Goal: Transaction & Acquisition: Purchase product/service

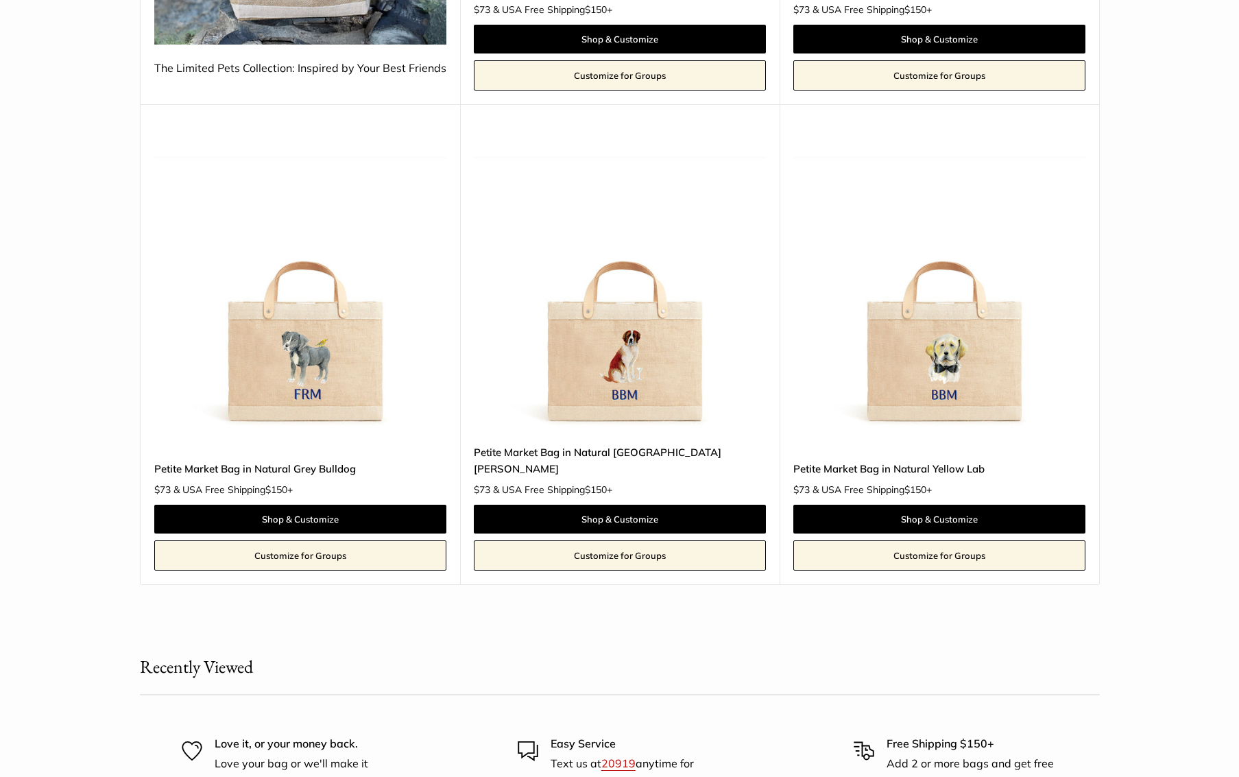
scroll to position [554, 0]
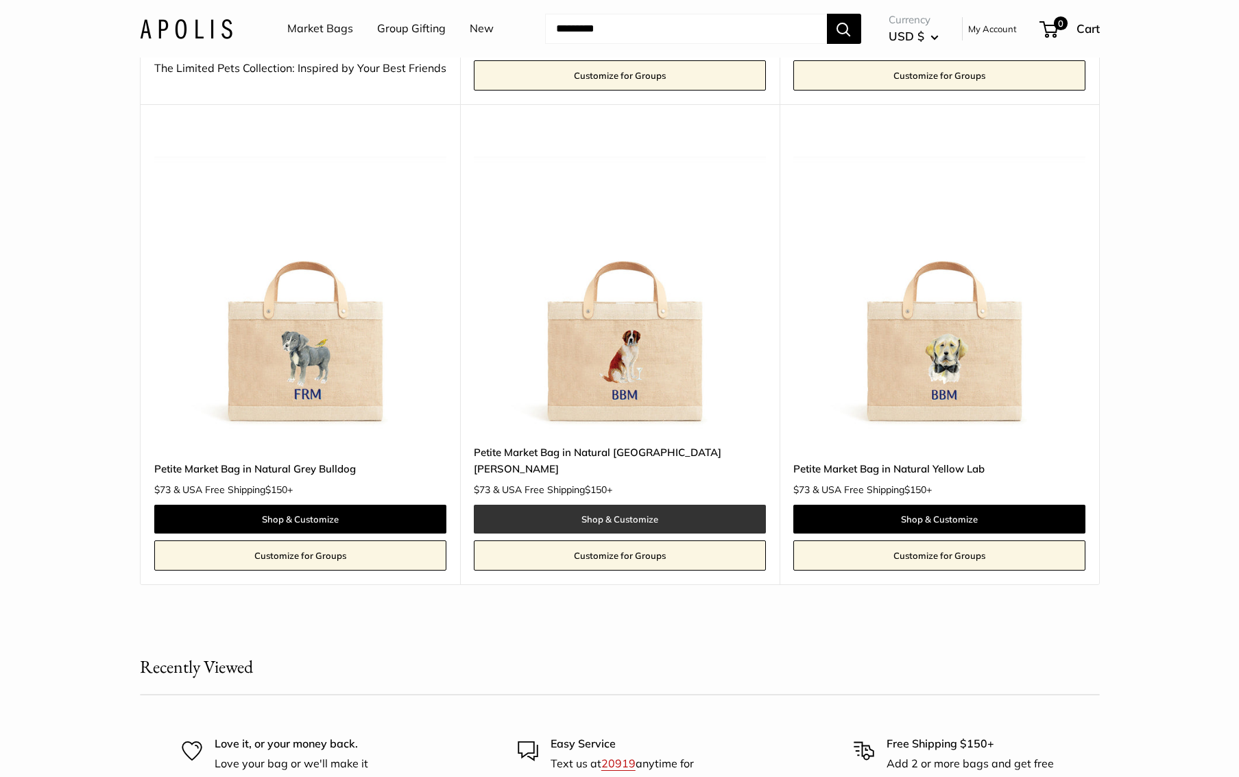
click at [716, 505] on link "Shop & Customize" at bounding box center [620, 519] width 292 height 29
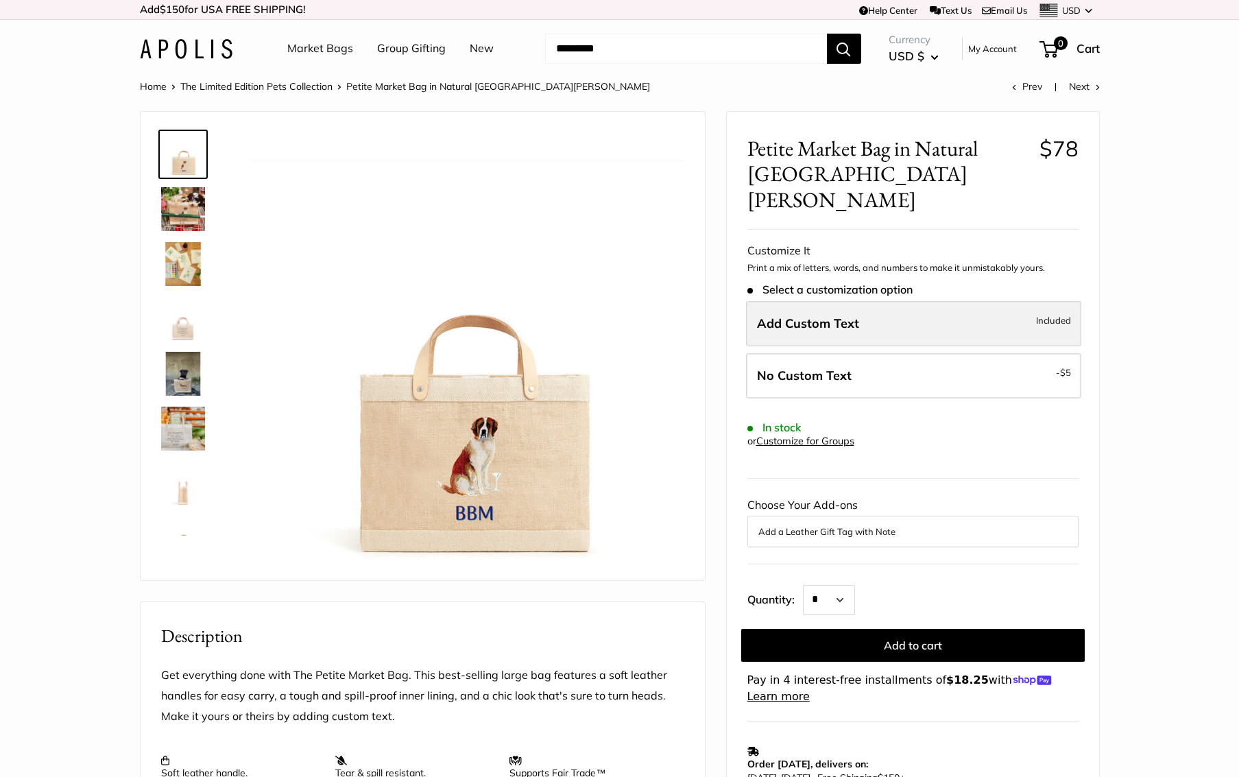
click at [819, 315] on span "Add Custom Text" at bounding box center [808, 323] width 102 height 16
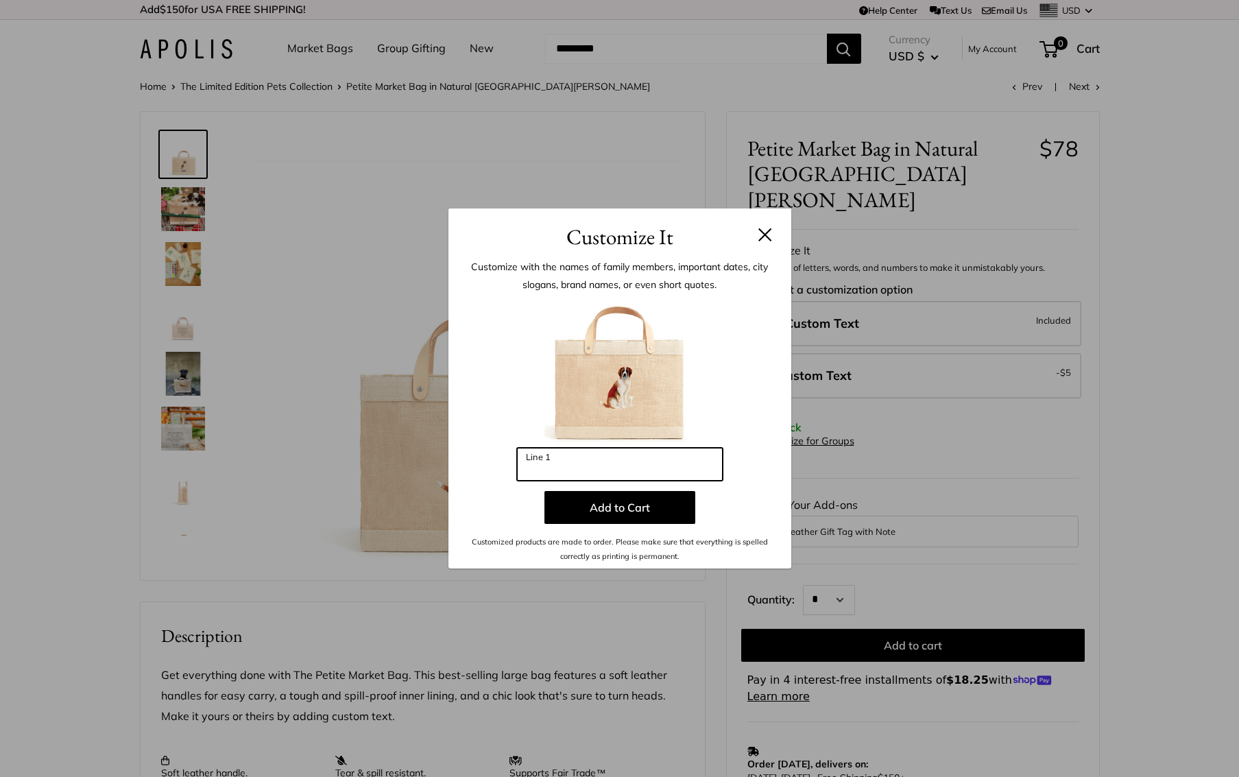
click at [564, 469] on input "Line 1" at bounding box center [620, 464] width 206 height 33
type input "*"
click at [760, 231] on button at bounding box center [765, 235] width 14 height 14
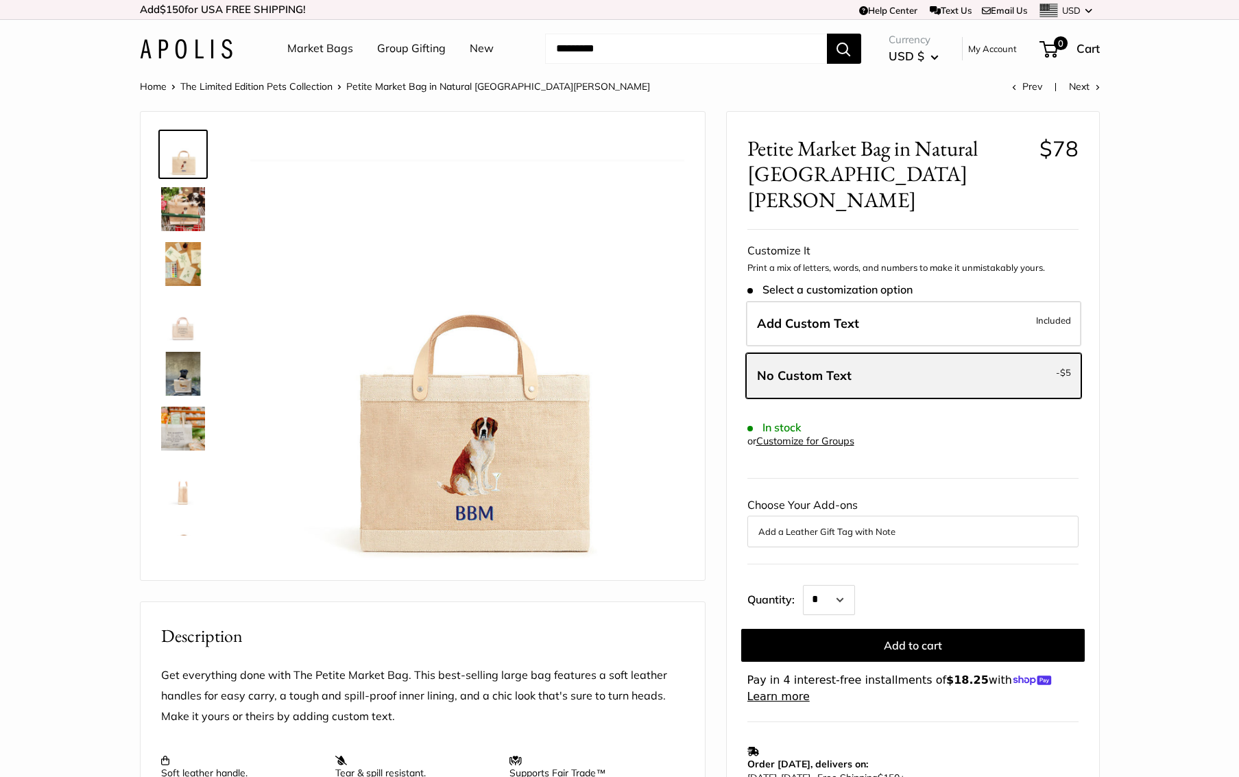
click at [831, 367] on span "No Custom Text" at bounding box center [804, 375] width 95 height 16
click at [794, 315] on span "Add Custom Text" at bounding box center [808, 323] width 102 height 16
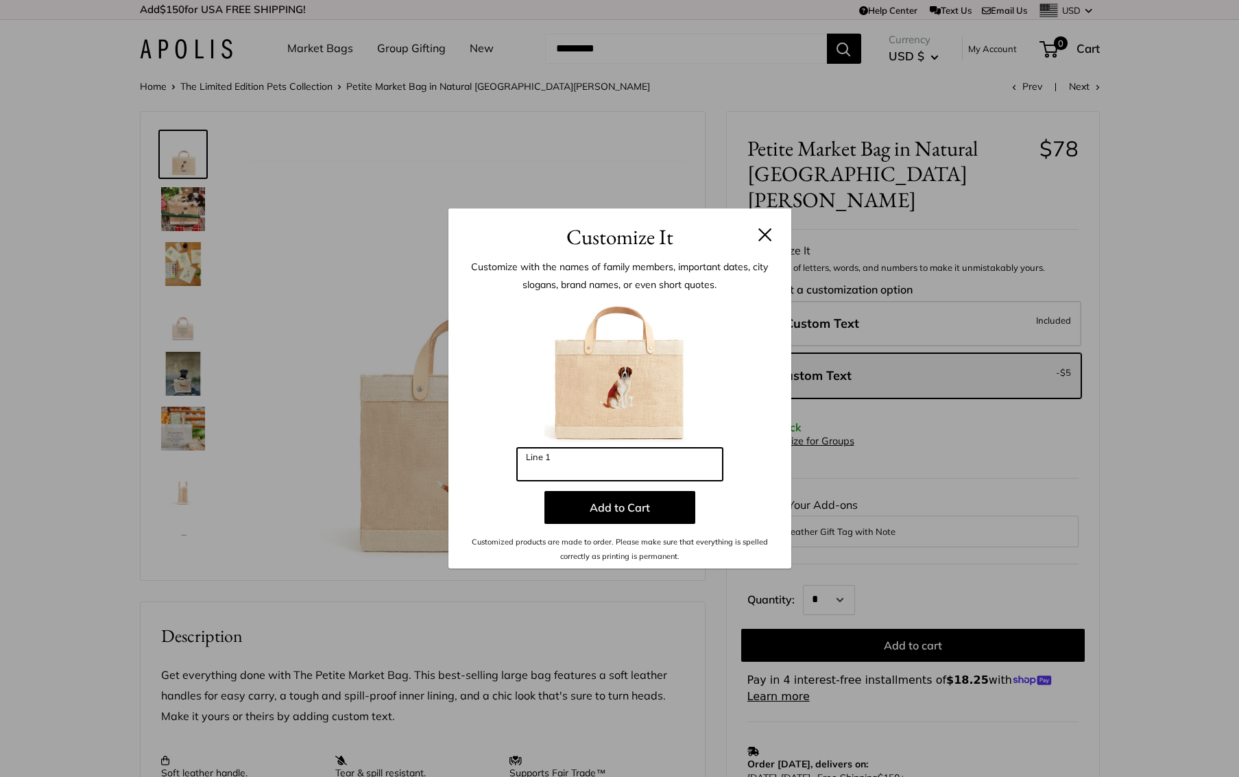
click at [543, 467] on input "Line 1" at bounding box center [620, 464] width 206 height 33
click at [766, 489] on div "Enter 3 letters * Line 1 Add to Cart Customized products are made to order. Ple…" at bounding box center [620, 430] width 302 height 266
click at [596, 474] on input "*" at bounding box center [620, 464] width 206 height 33
click at [716, 359] on div at bounding box center [620, 372] width 302 height 151
click at [609, 389] on img at bounding box center [619, 372] width 151 height 151
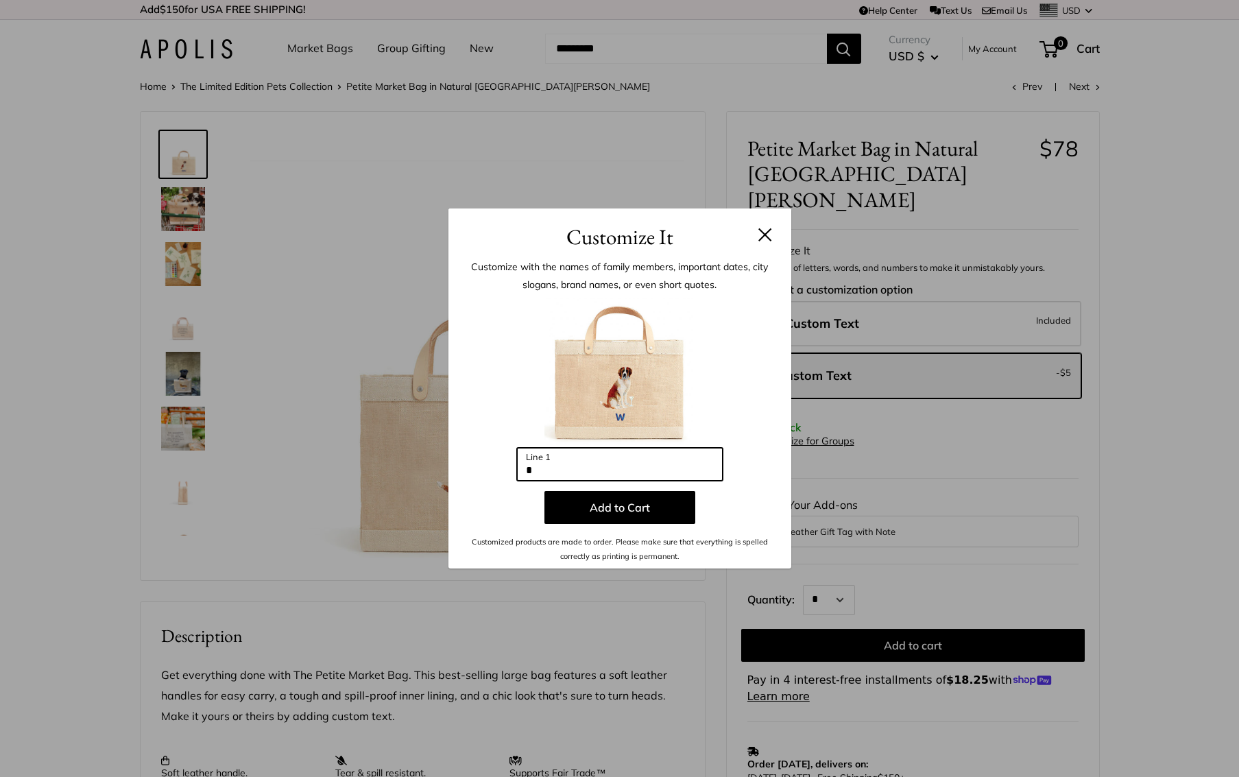
click at [551, 474] on input "*" at bounding box center [620, 464] width 206 height 33
click at [766, 233] on button at bounding box center [765, 235] width 14 height 14
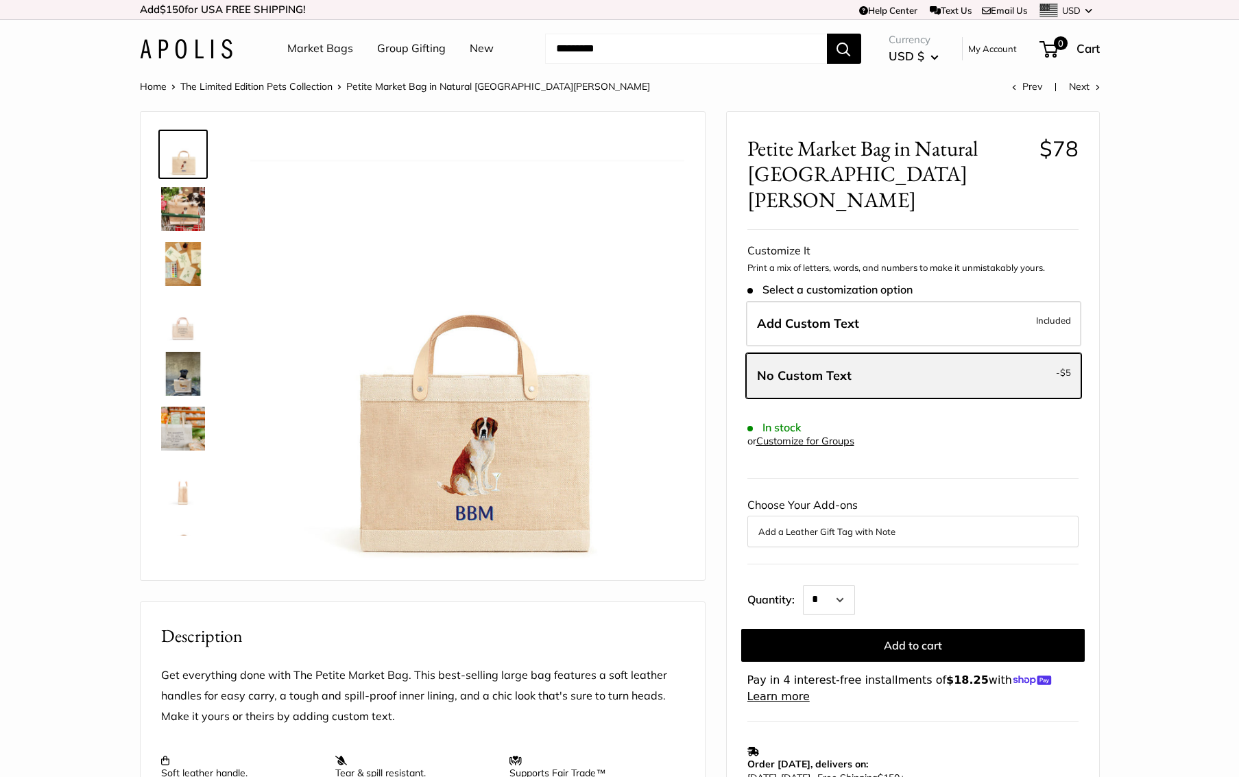
click at [953, 353] on label "No Custom Text - $5" at bounding box center [913, 375] width 335 height 45
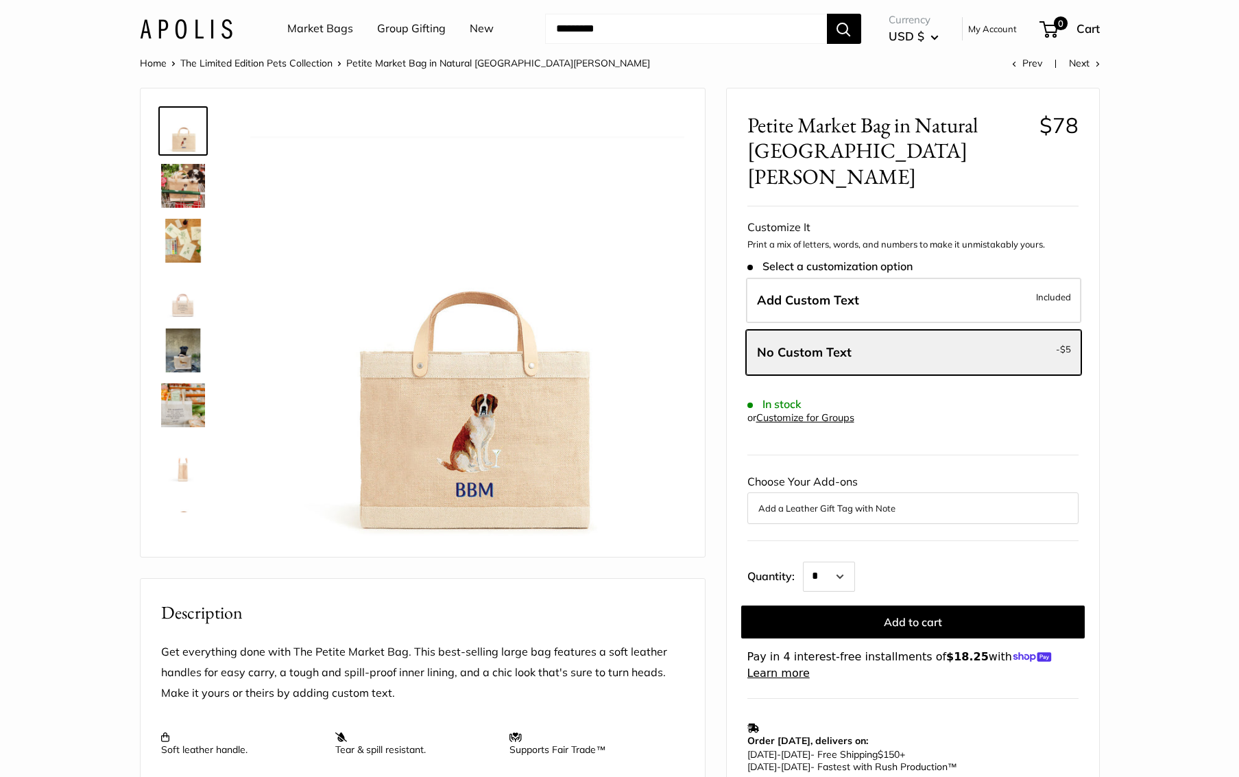
scroll to position [45, 0]
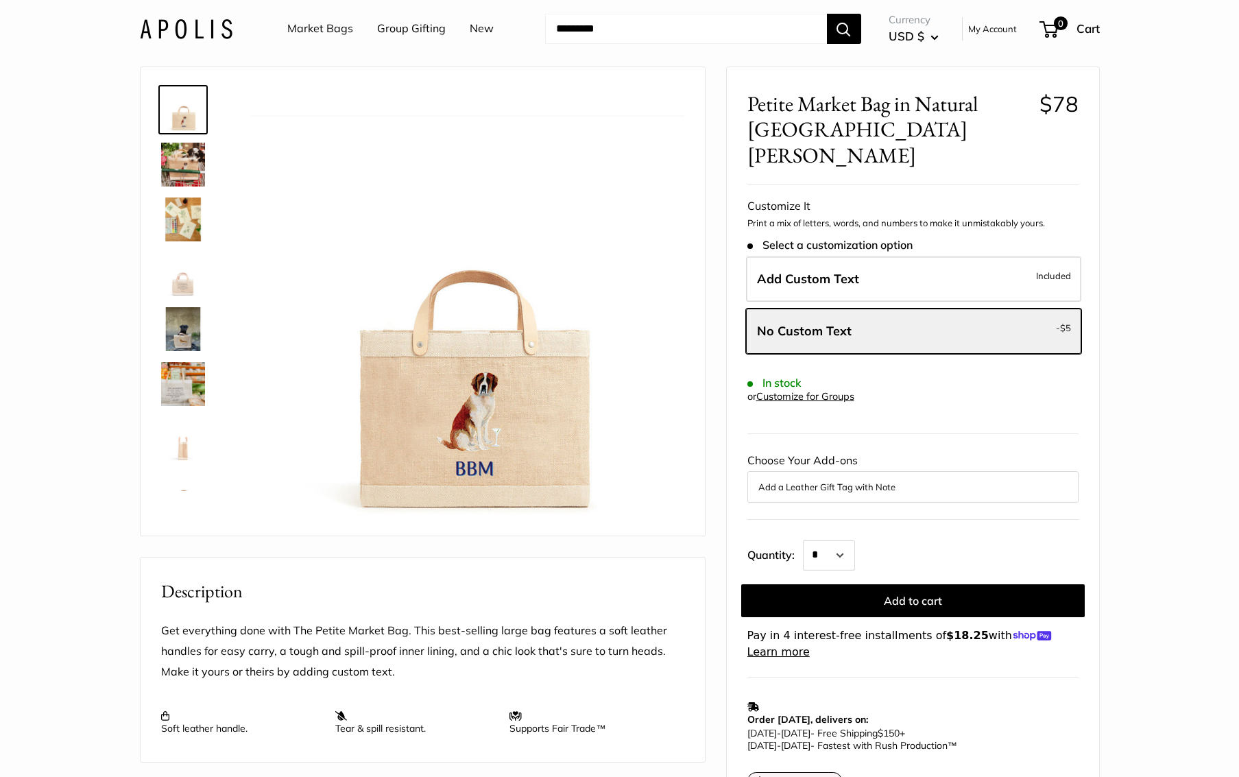
click at [177, 204] on img at bounding box center [183, 219] width 44 height 44
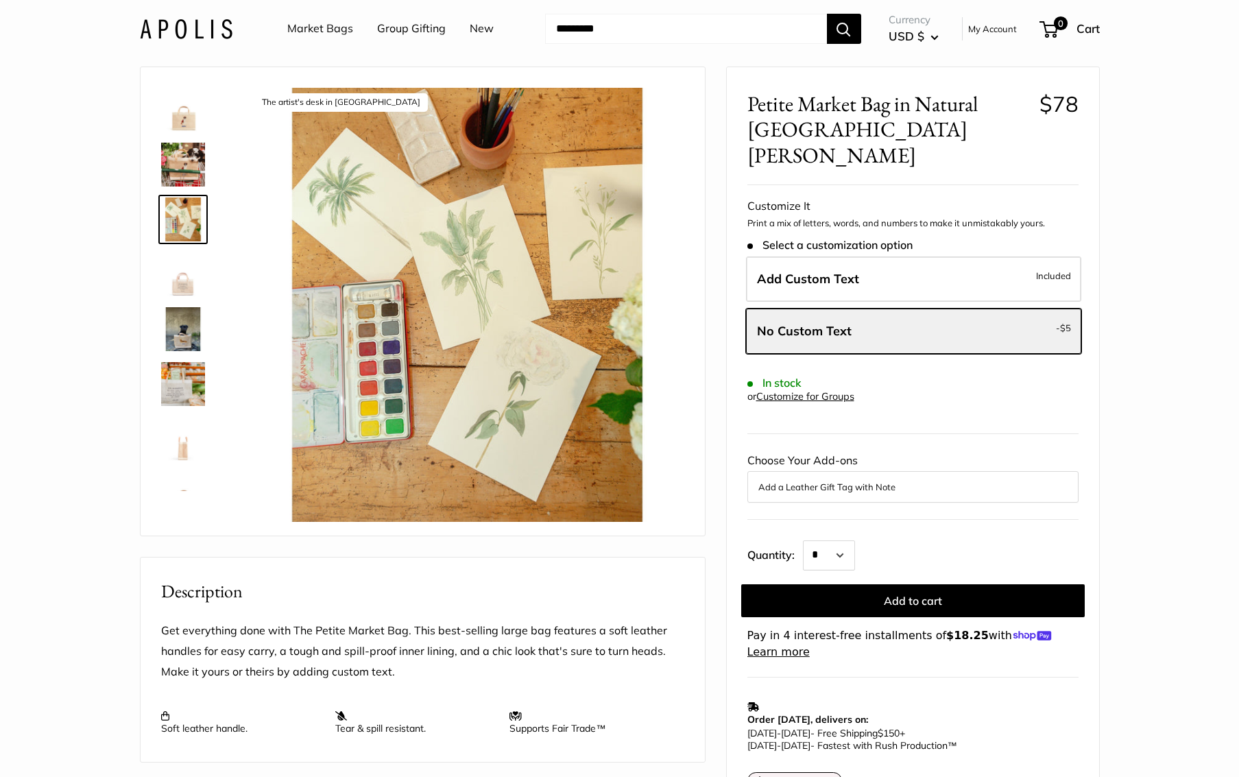
click at [178, 215] on img at bounding box center [183, 219] width 44 height 44
click at [183, 340] on img at bounding box center [183, 329] width 44 height 44
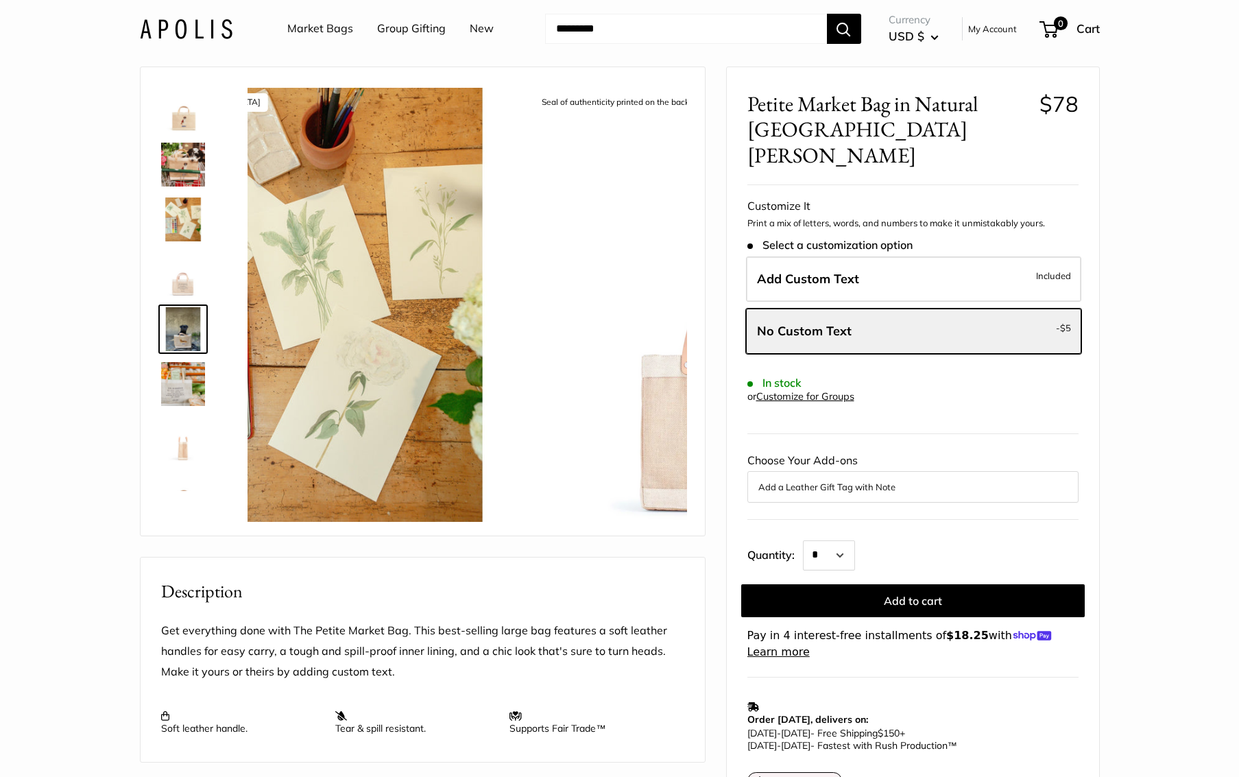
scroll to position [33, 0]
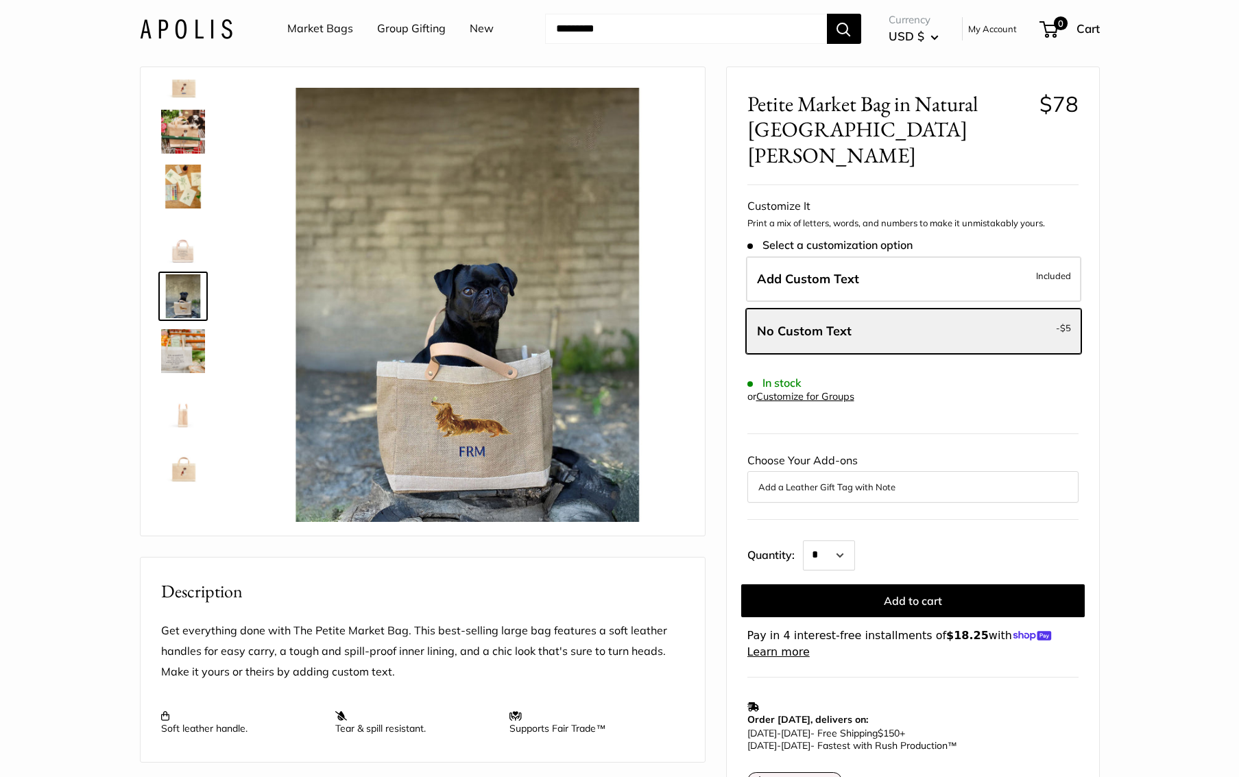
click at [187, 358] on img at bounding box center [183, 351] width 44 height 44
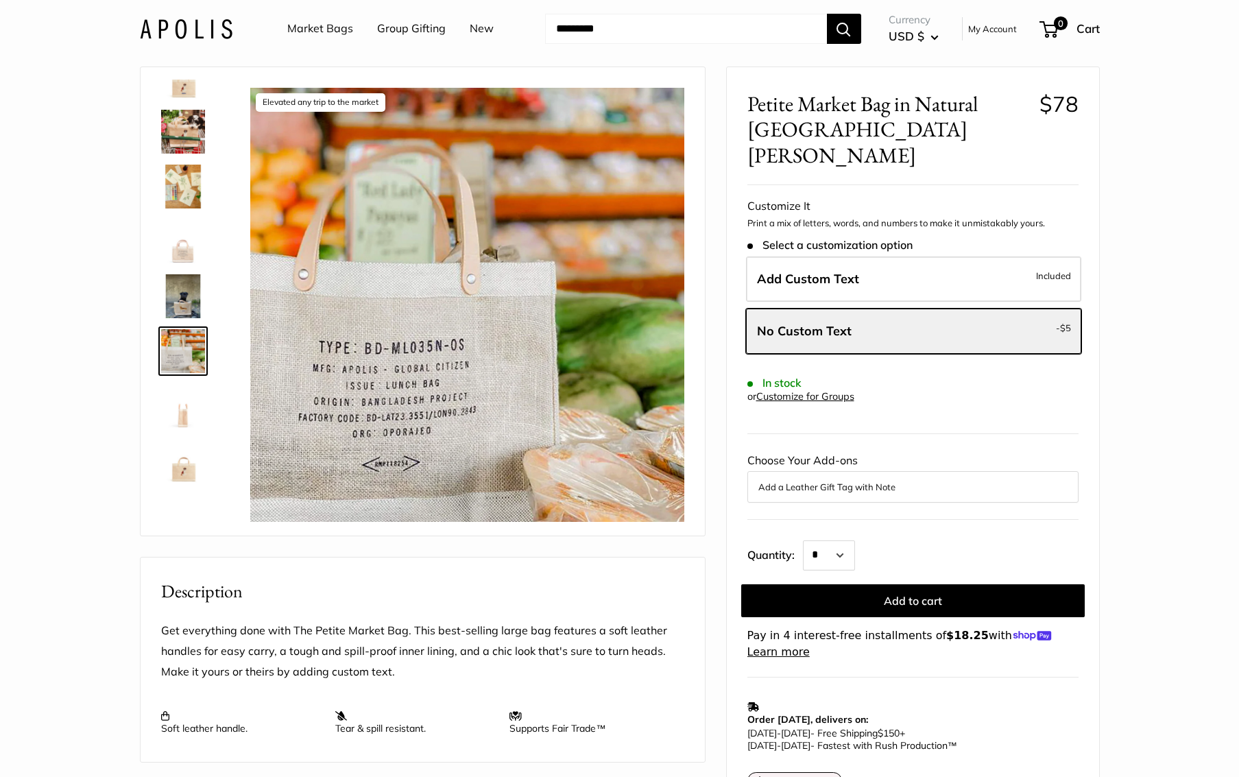
click at [182, 141] on img at bounding box center [183, 132] width 44 height 44
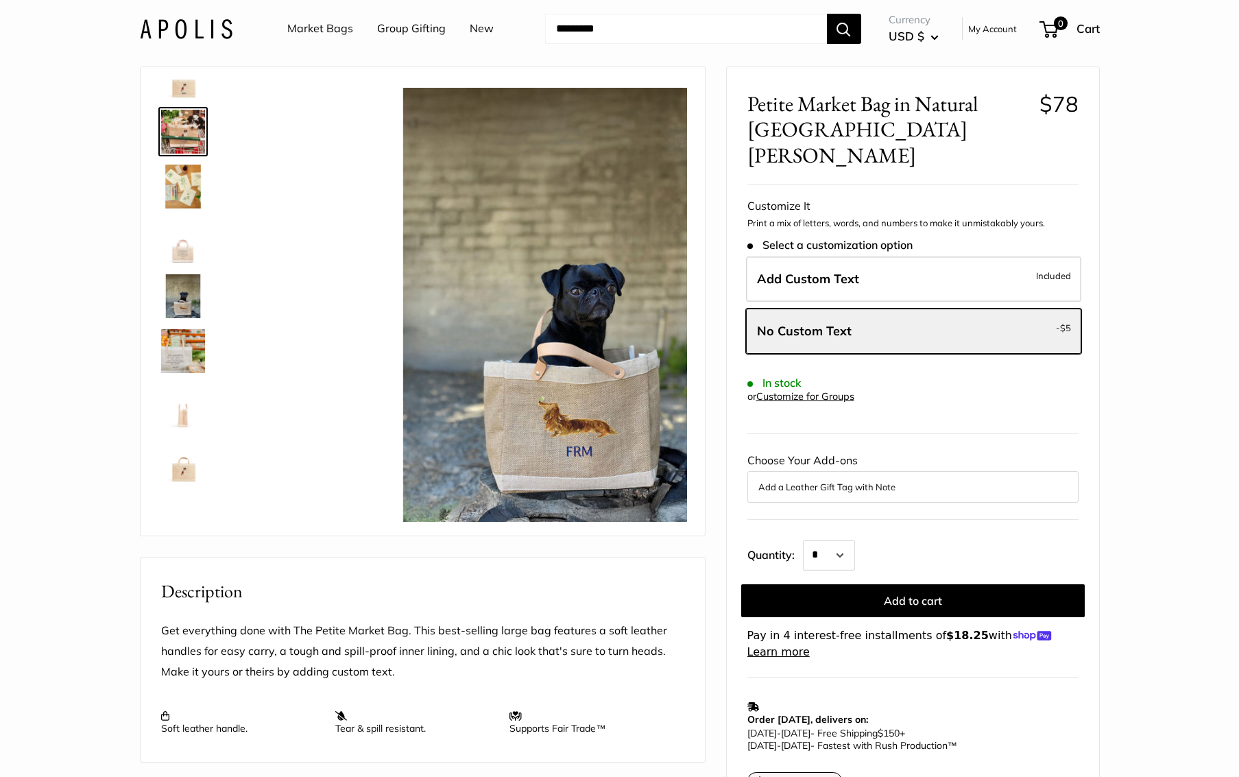
scroll to position [0, 0]
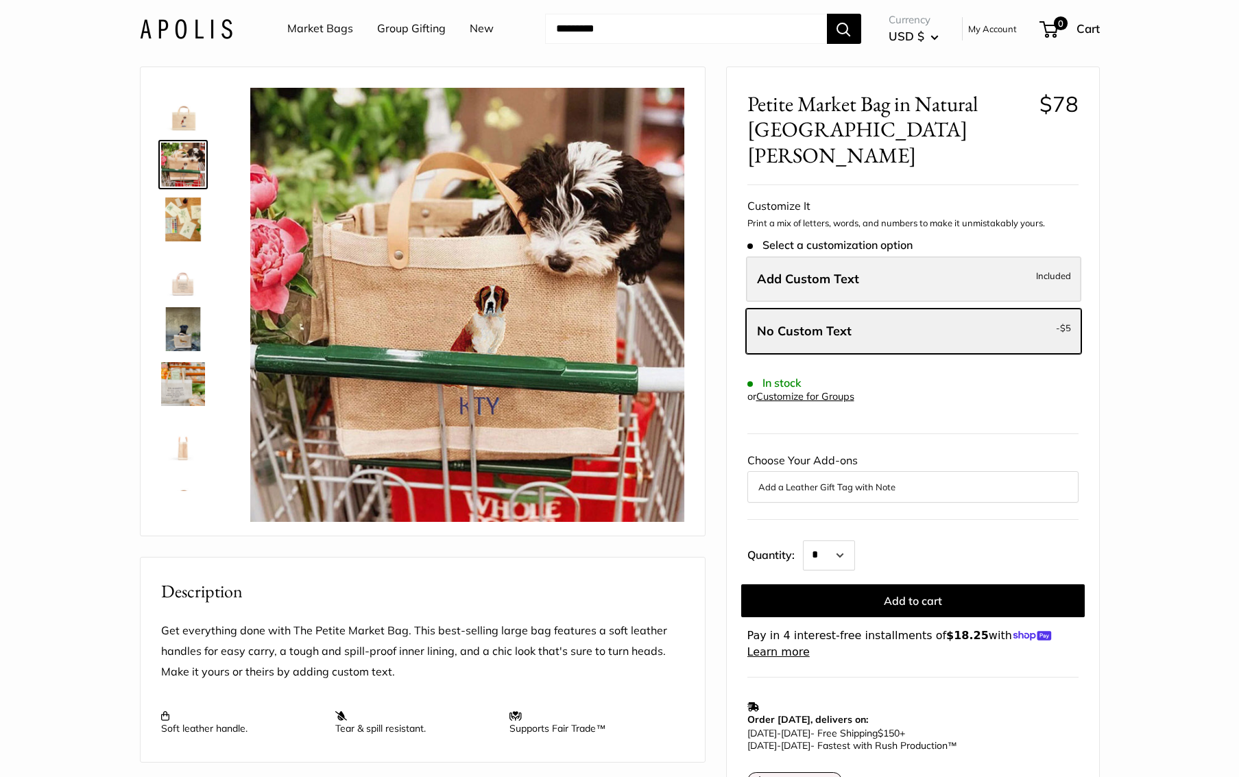
click at [816, 271] on span "Add Custom Text" at bounding box center [808, 279] width 102 height 16
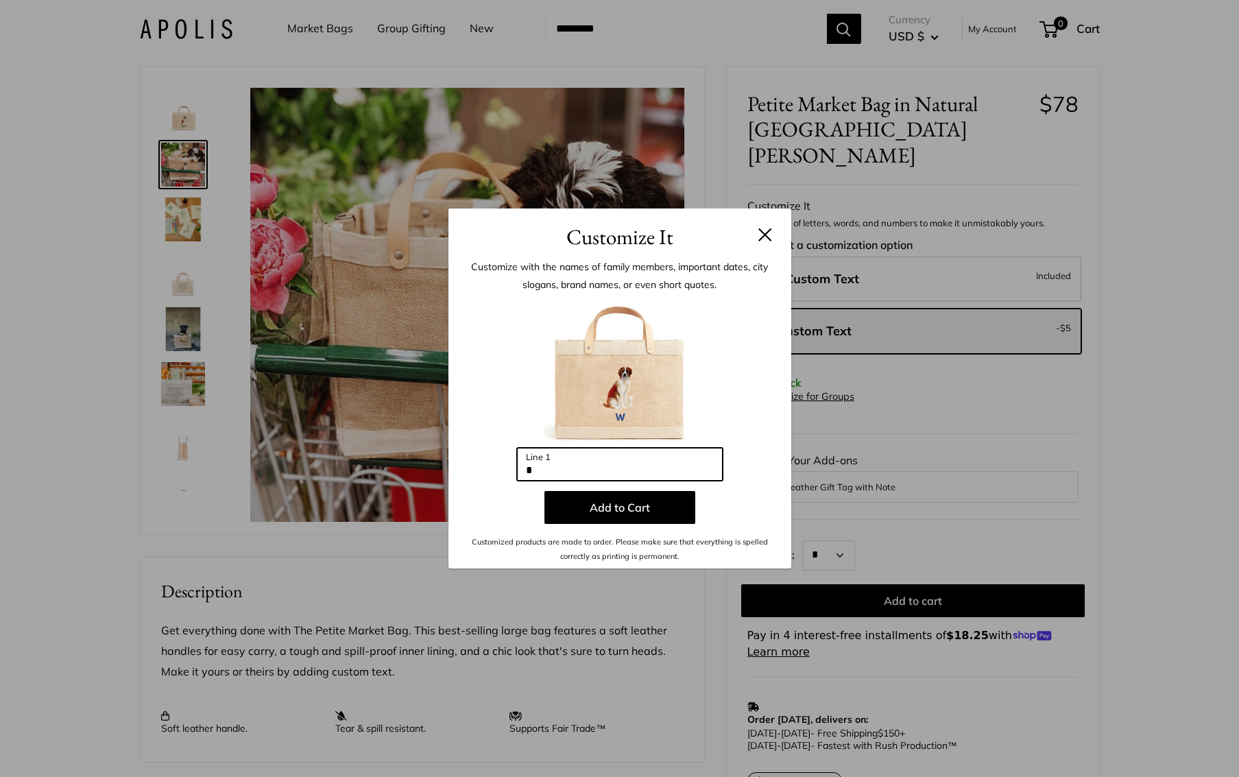
click at [543, 468] on input "*" at bounding box center [620, 464] width 206 height 33
type input "*"
click at [756, 226] on h3 "Customize It" at bounding box center [620, 237] width 302 height 32
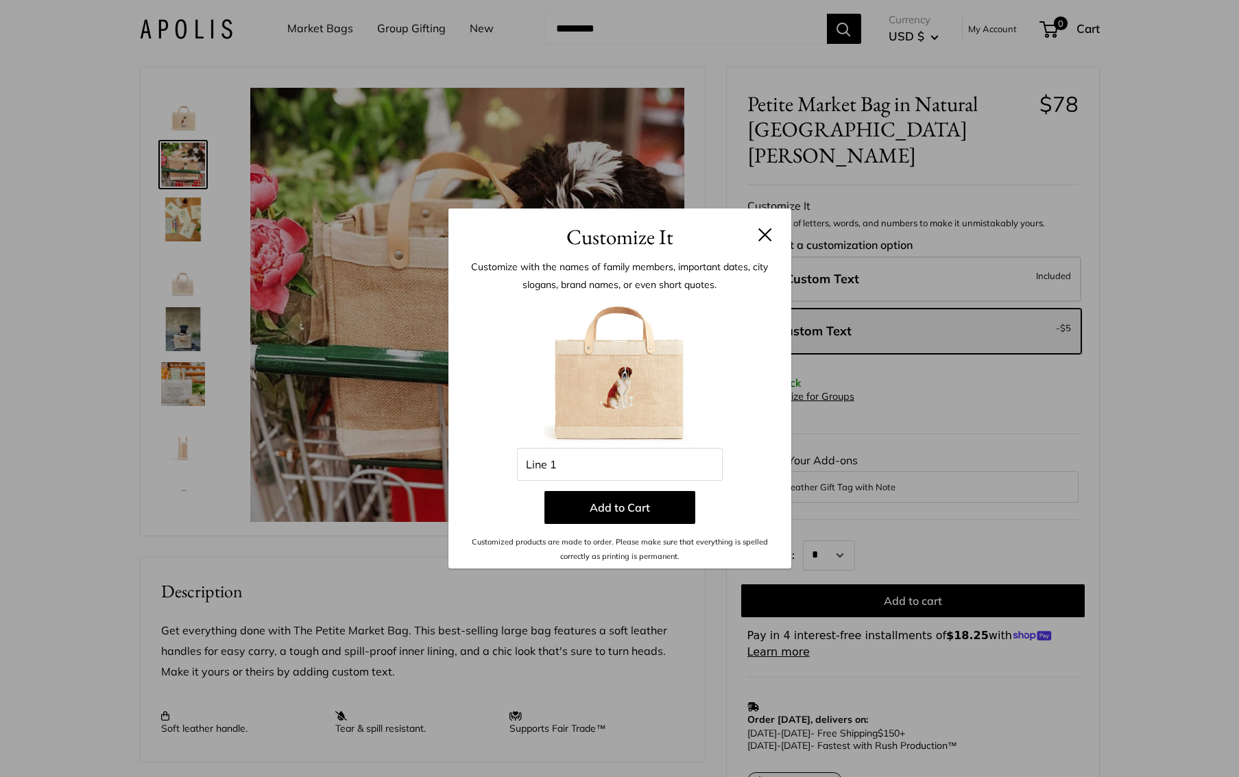
click at [769, 236] on button at bounding box center [765, 235] width 14 height 14
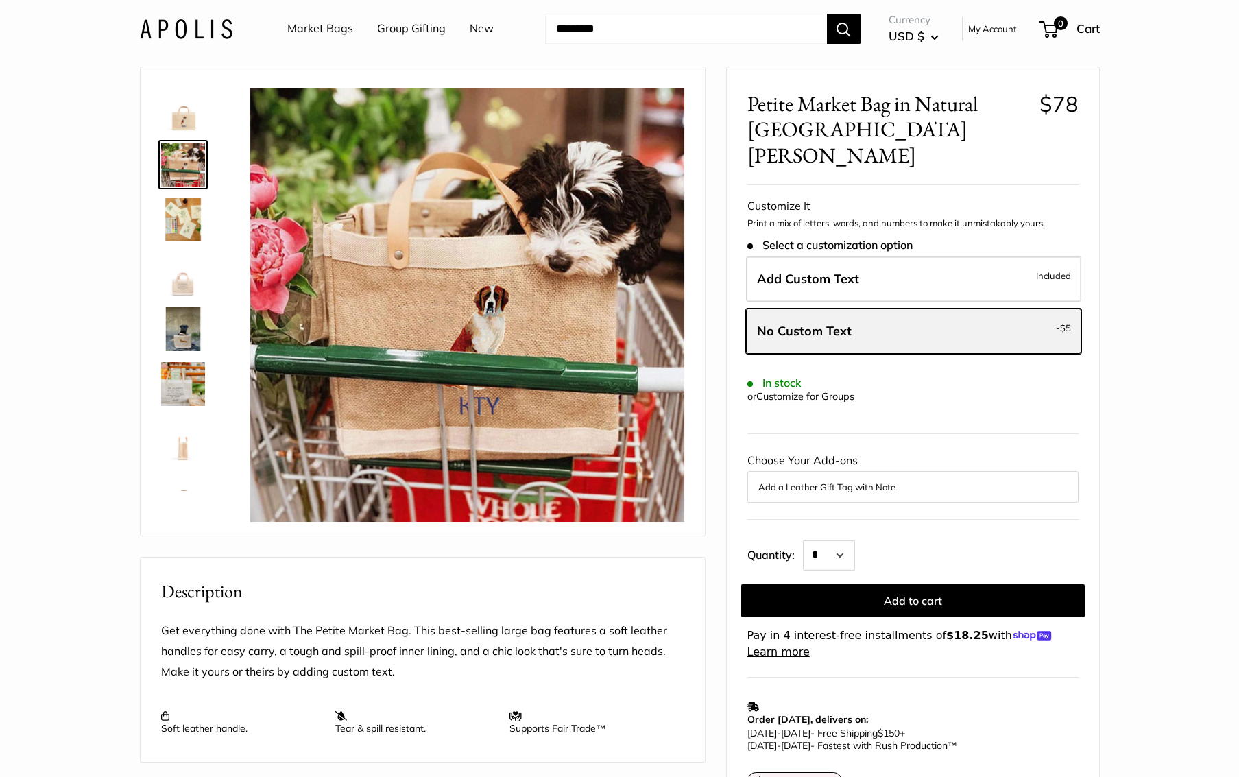
click at [920, 309] on label "No Custom Text - $5" at bounding box center [913, 331] width 335 height 45
click at [934, 584] on button "Add to cart" at bounding box center [912, 600] width 343 height 33
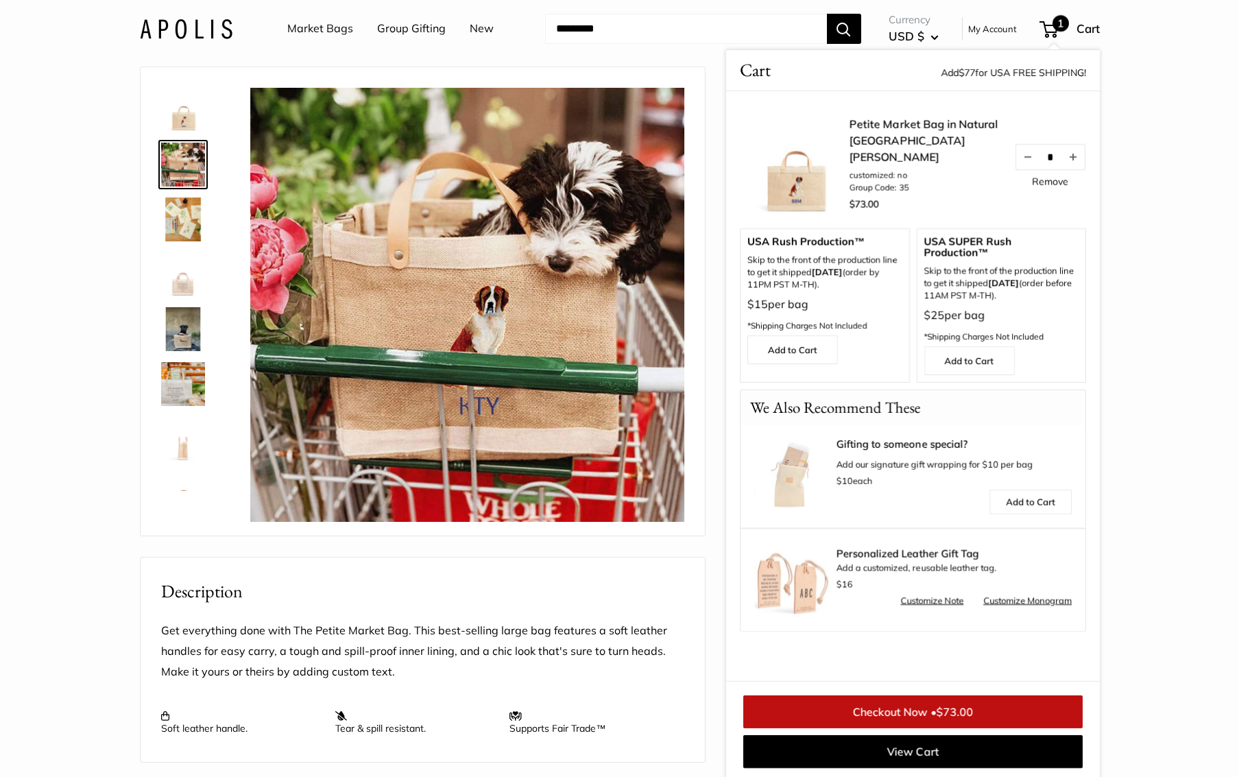
scroll to position [46, 0]
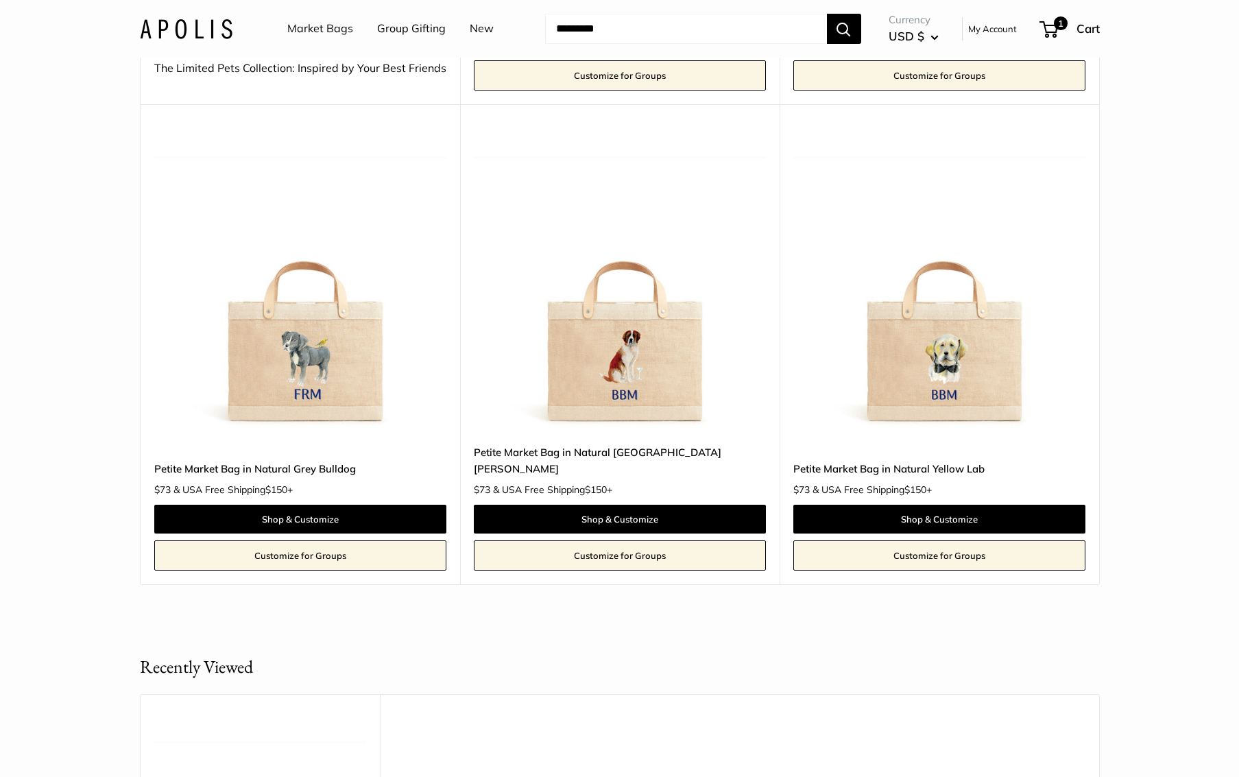
click at [0, 0] on img at bounding box center [0, 0] width 0 height 0
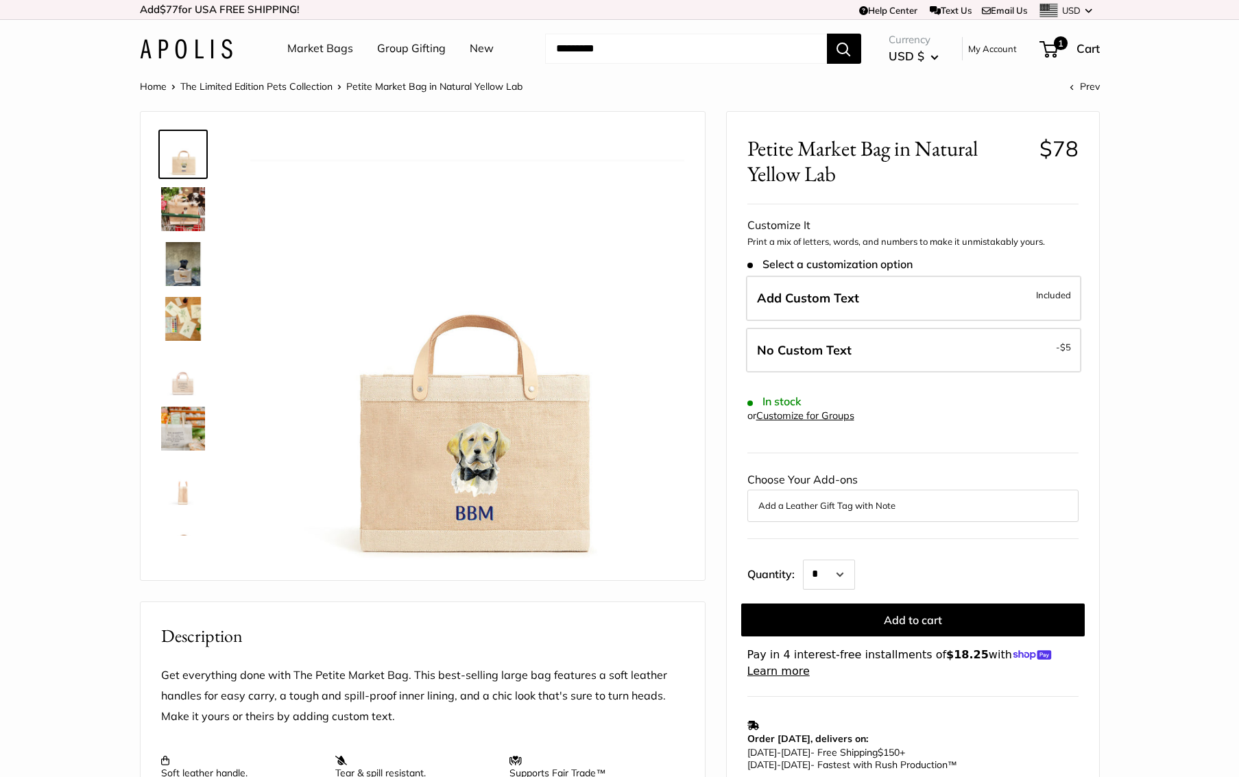
click at [174, 208] on img at bounding box center [183, 209] width 44 height 44
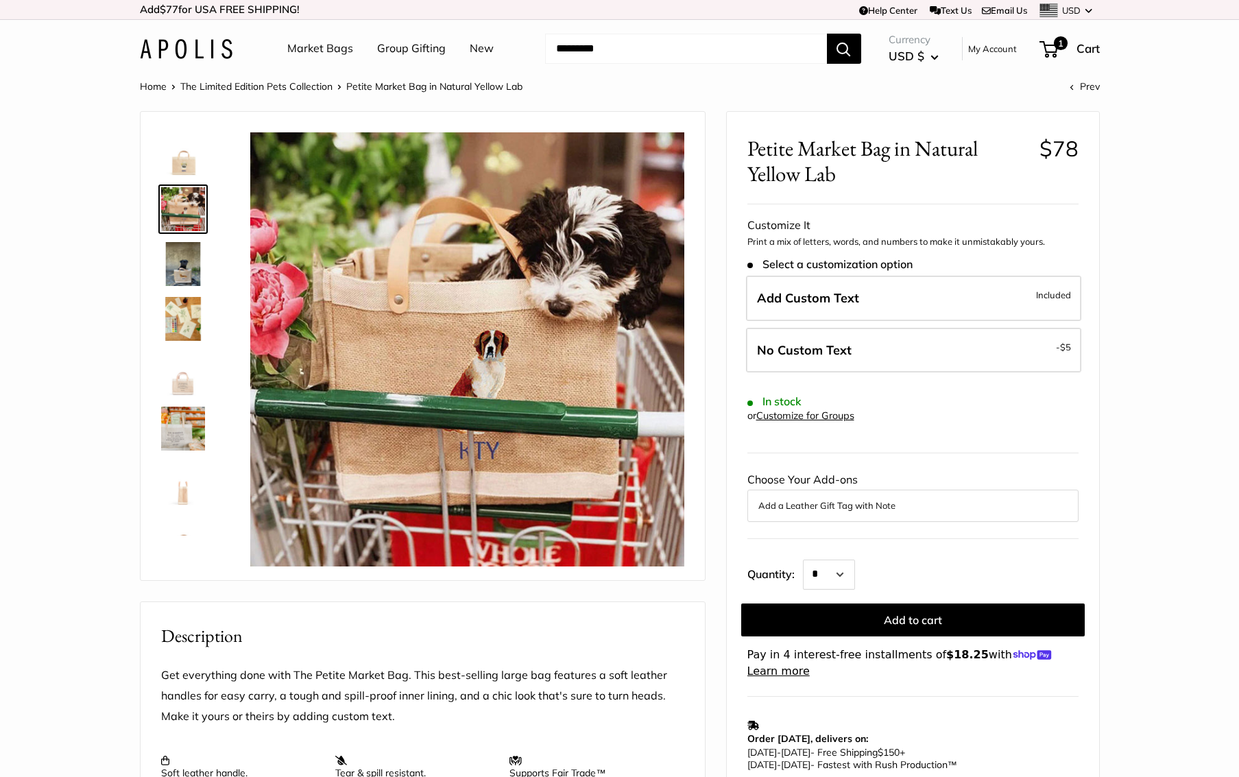
click at [488, 47] on link "New" at bounding box center [482, 48] width 24 height 21
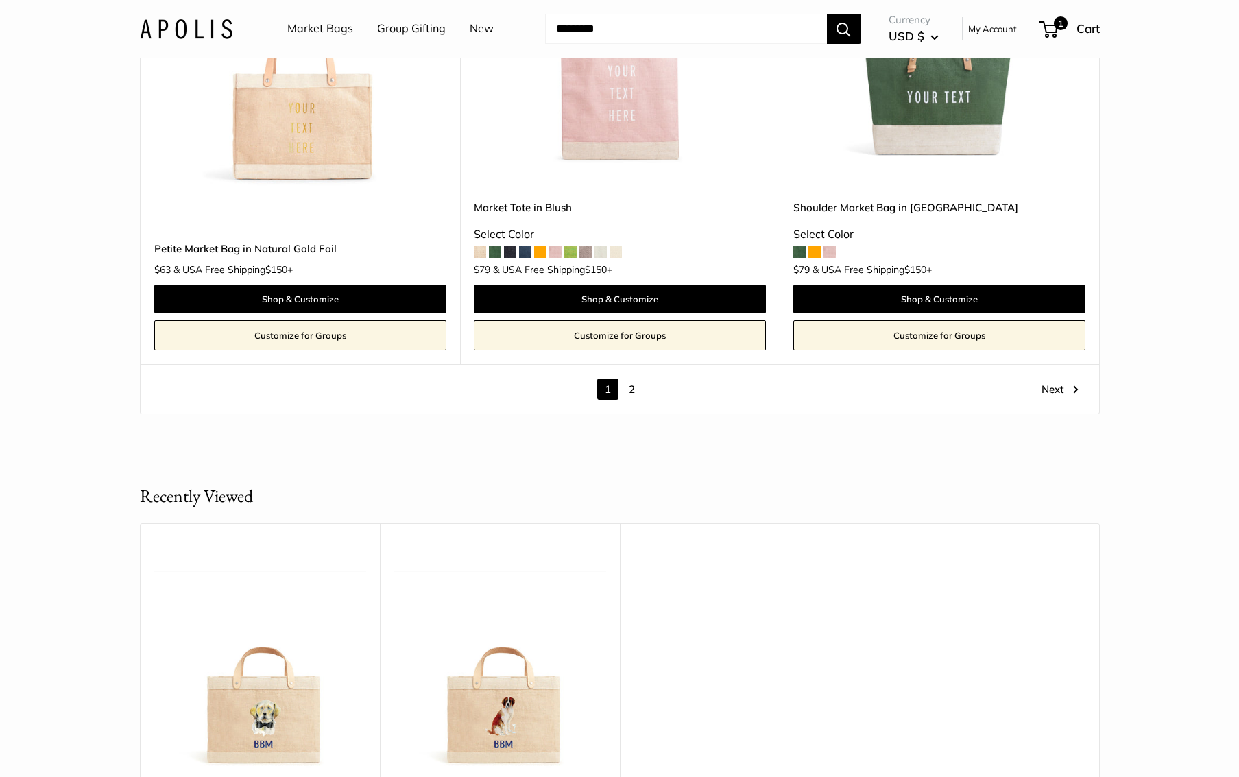
scroll to position [7695, 0]
click at [630, 390] on link "2" at bounding box center [631, 388] width 21 height 21
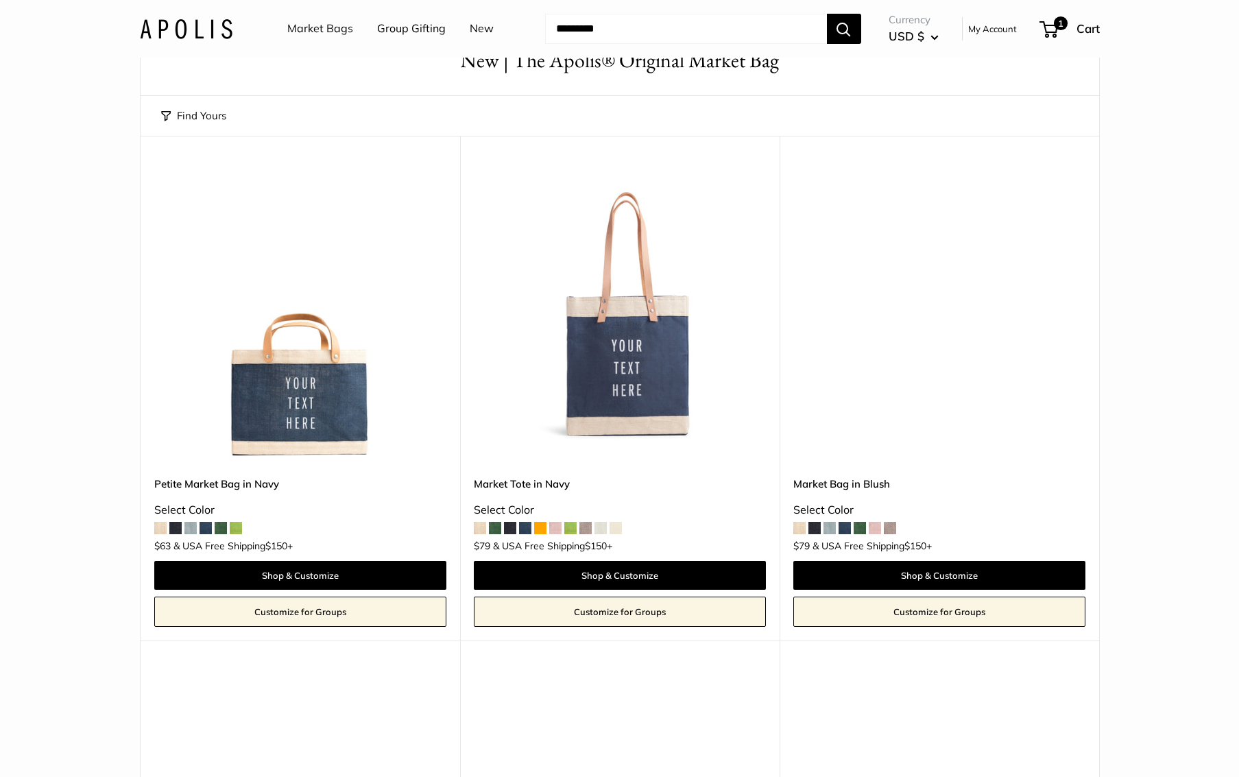
scroll to position [36, 0]
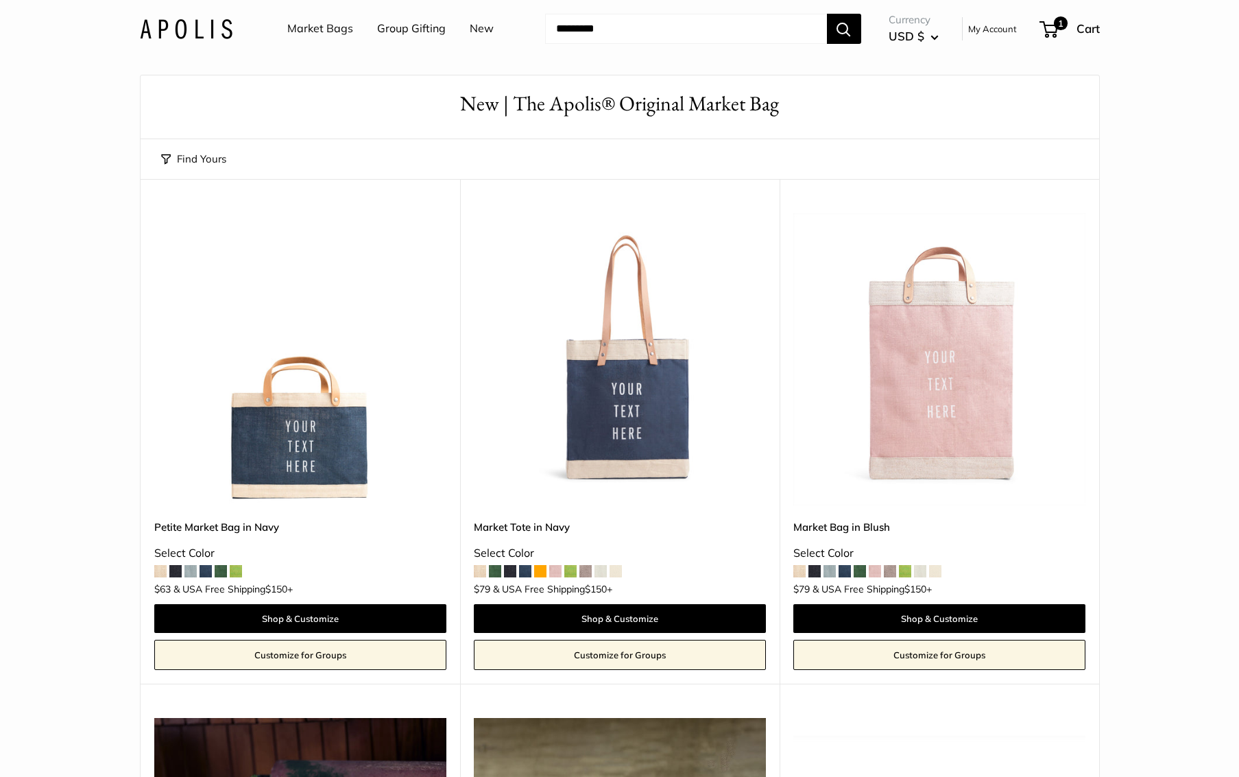
click at [827, 574] on span at bounding box center [829, 571] width 12 height 12
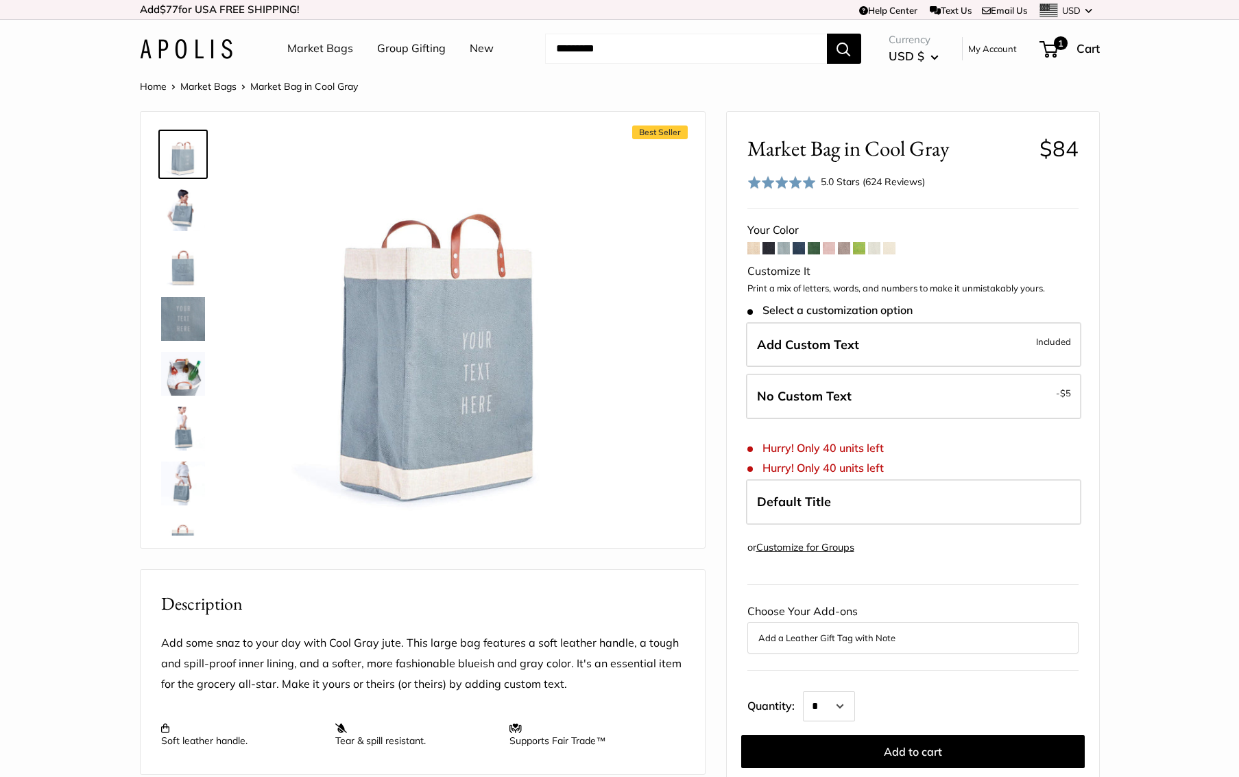
click at [206, 86] on link "Market Bags" at bounding box center [208, 86] width 56 height 12
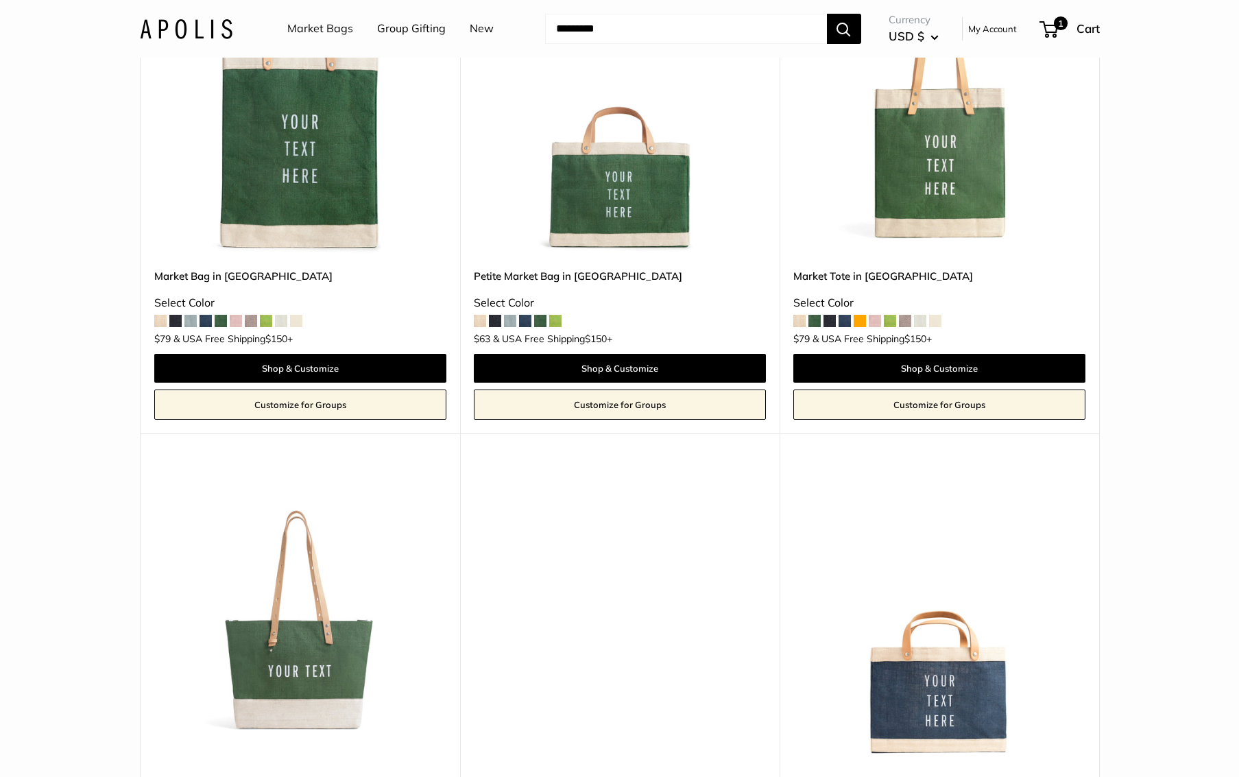
scroll to position [4289, 0]
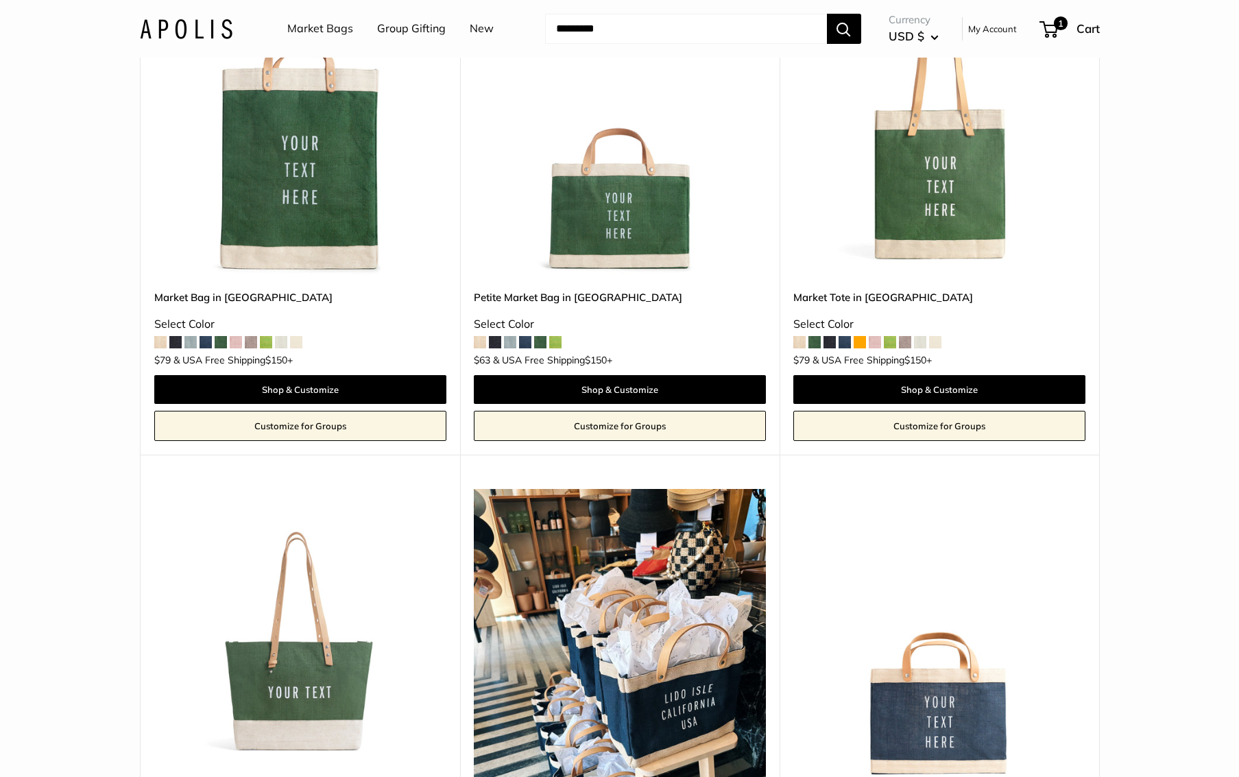
click at [330, 35] on link "Market Bags" at bounding box center [320, 29] width 66 height 21
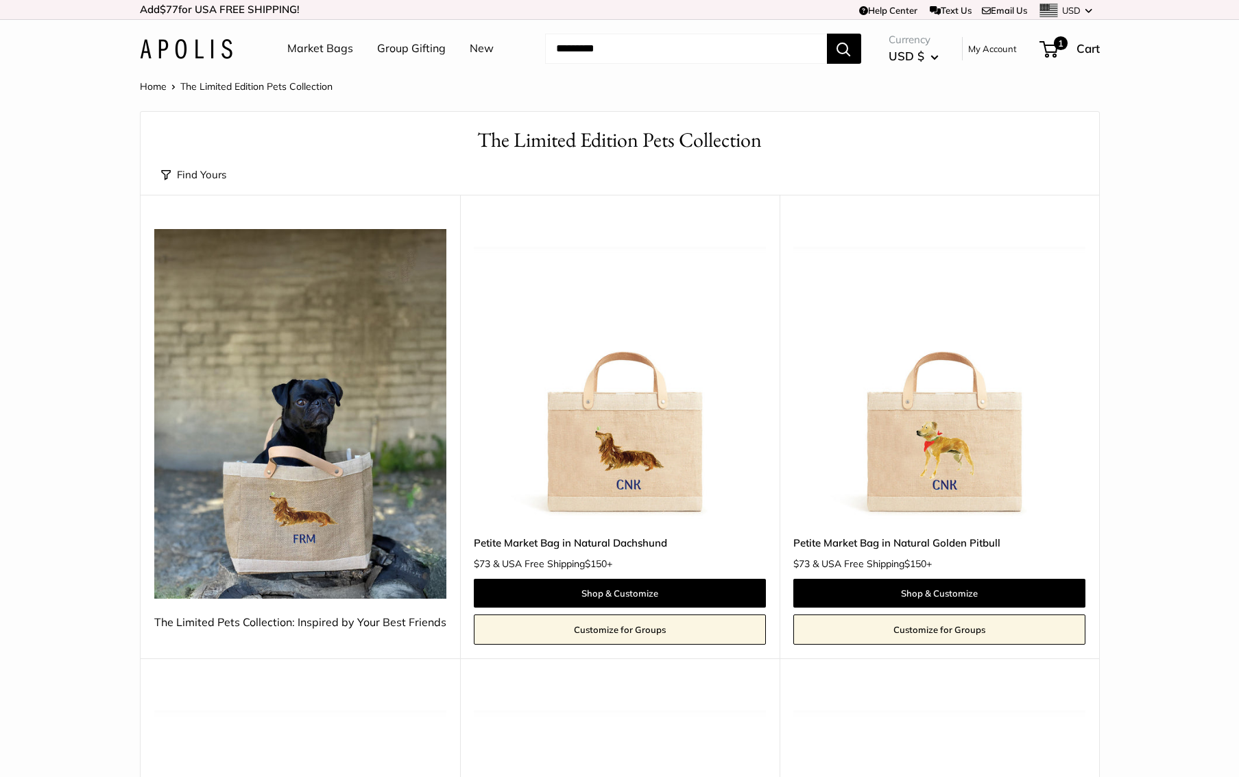
click at [614, 47] on input "Search..." at bounding box center [686, 49] width 282 height 30
type input "******"
click at [827, 34] on button "Search" at bounding box center [844, 49] width 34 height 30
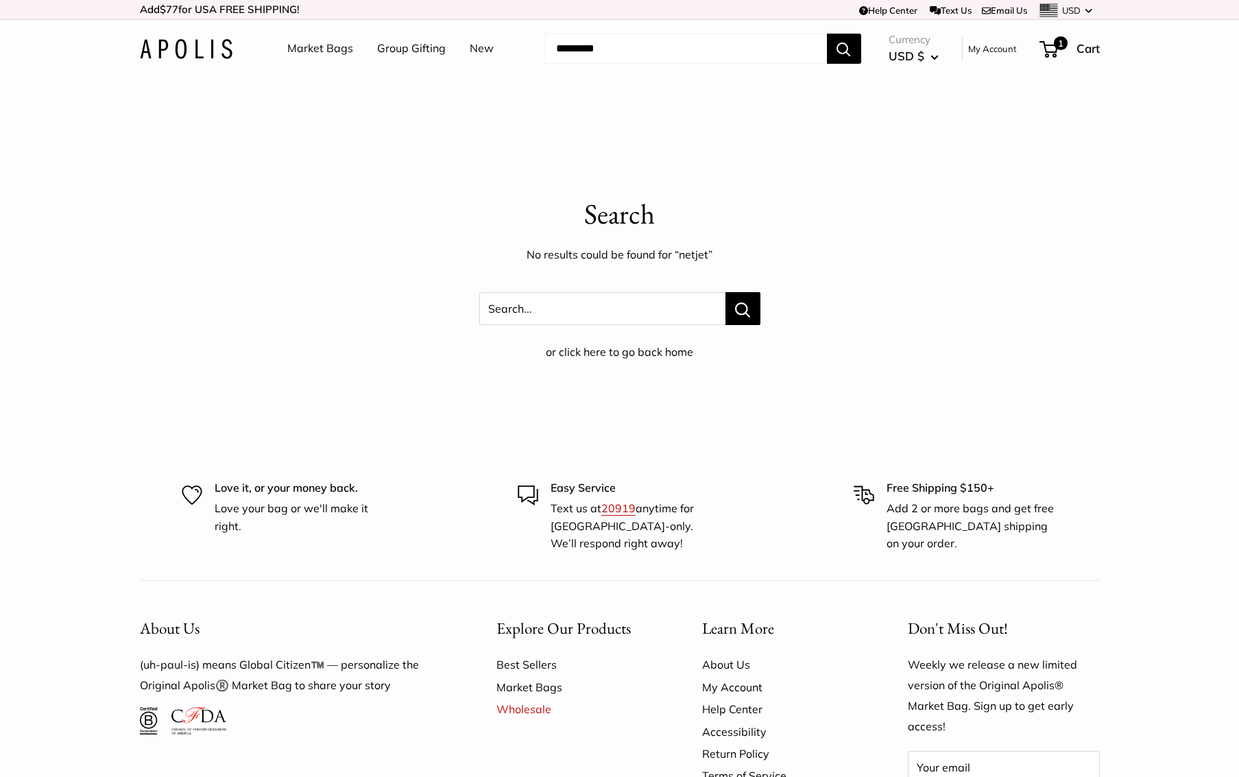
click at [592, 48] on input "Search..." at bounding box center [686, 49] width 282 height 30
type input "****"
click at [827, 34] on button "Search" at bounding box center [844, 49] width 34 height 30
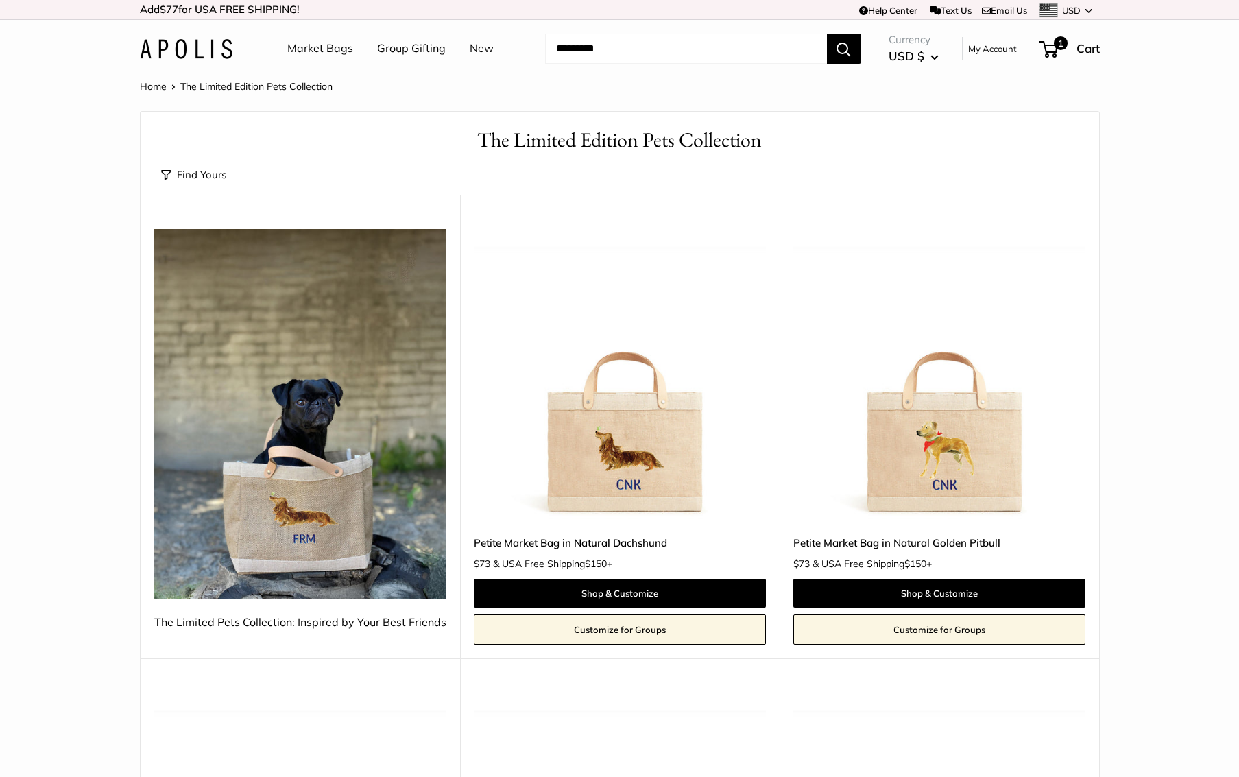
click at [596, 51] on input "Search..." at bounding box center [686, 49] width 282 height 30
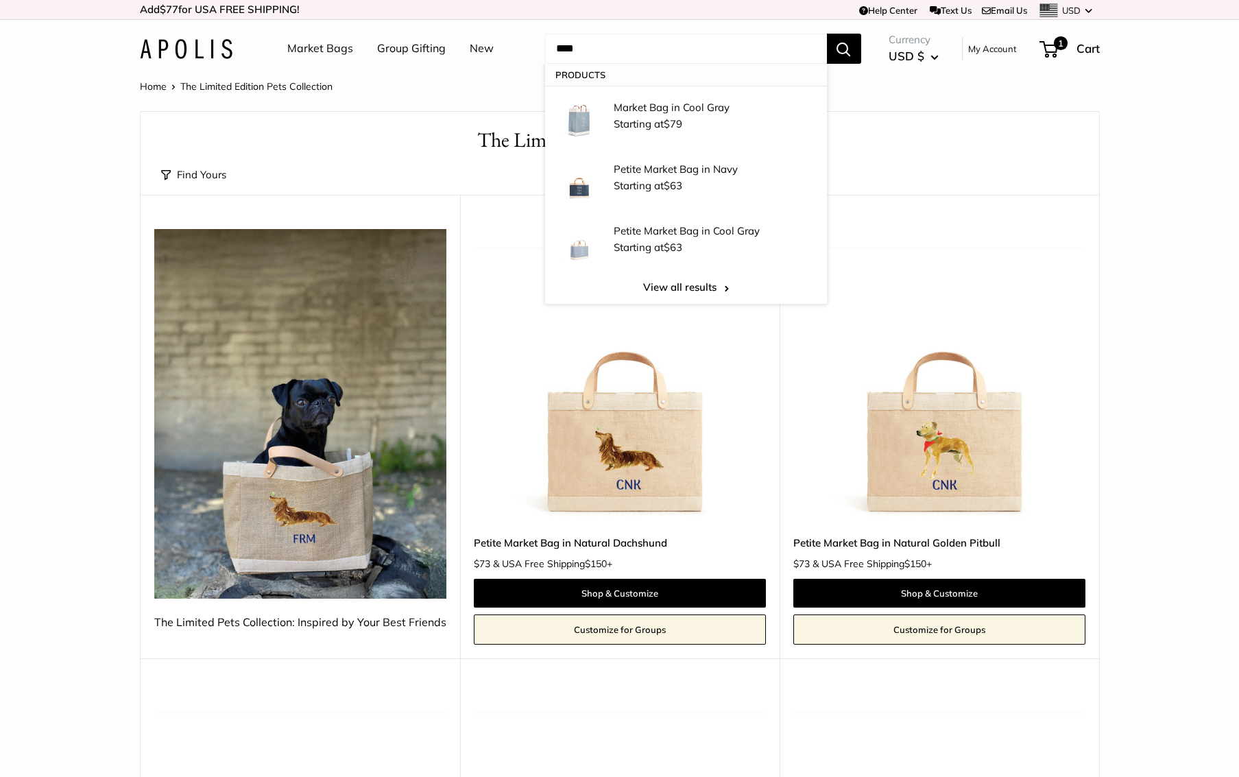
type input "****"
click at [827, 34] on button "Search" at bounding box center [844, 49] width 34 height 30
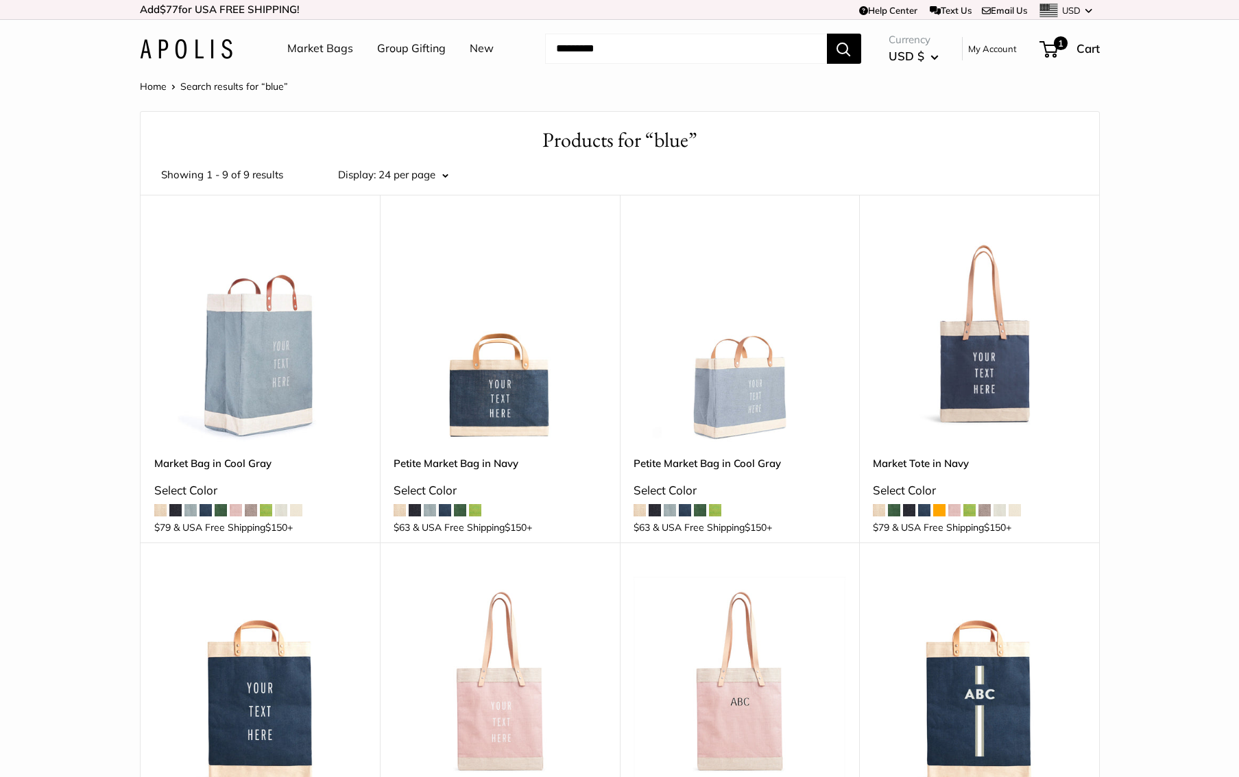
click at [396, 49] on link "Group Gifting" at bounding box center [411, 48] width 69 height 21
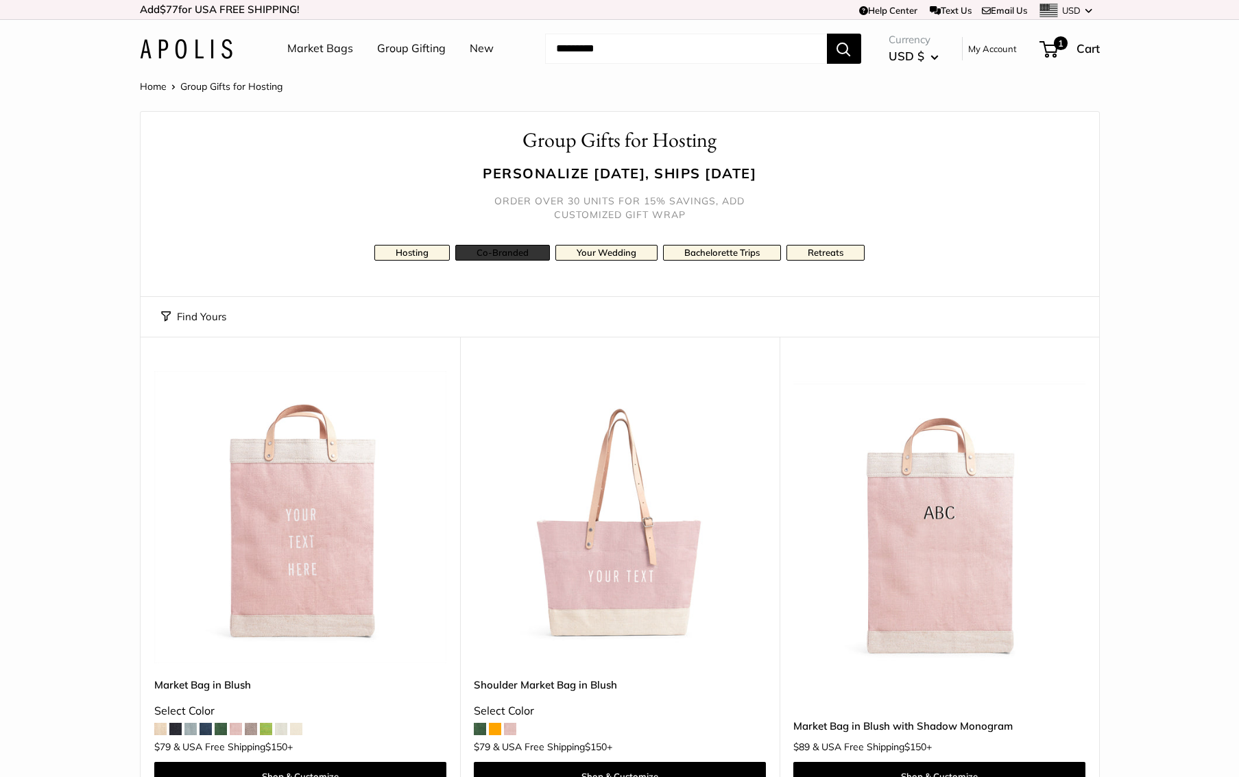
click at [507, 251] on link "Co-Branded" at bounding box center [502, 253] width 95 height 16
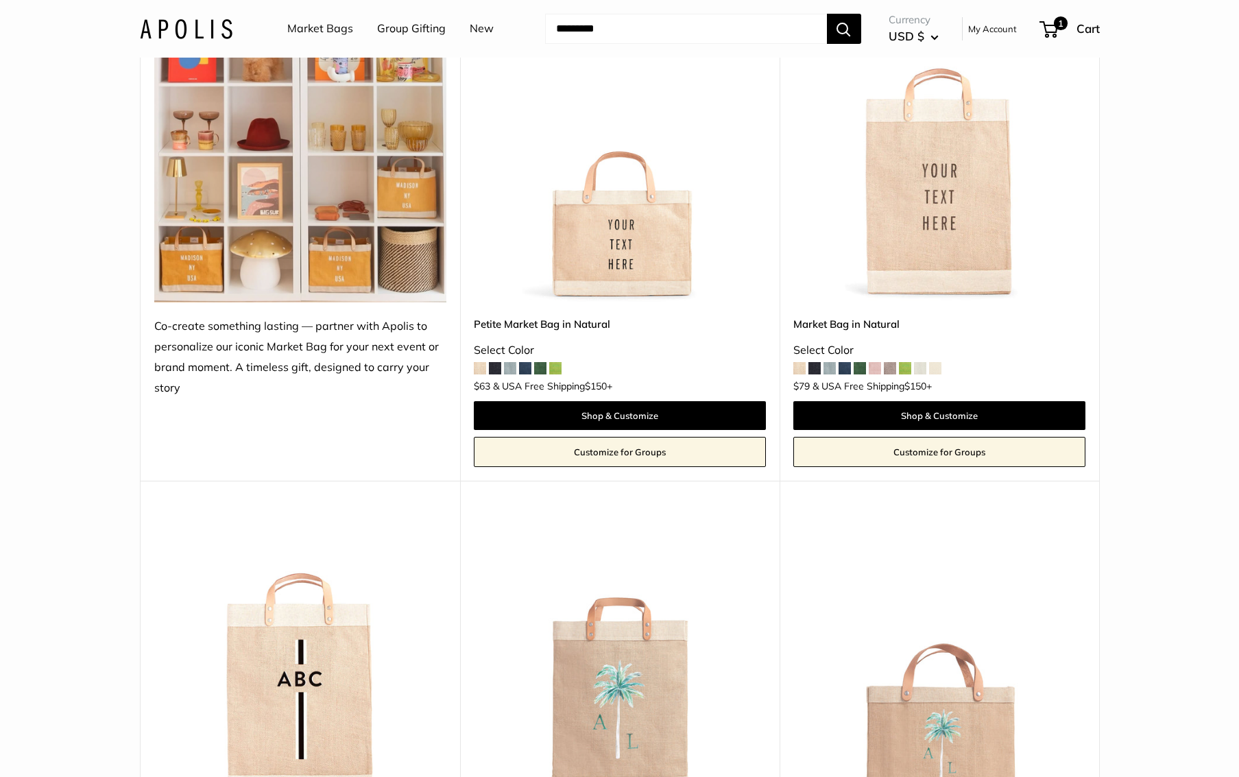
scroll to position [354, 0]
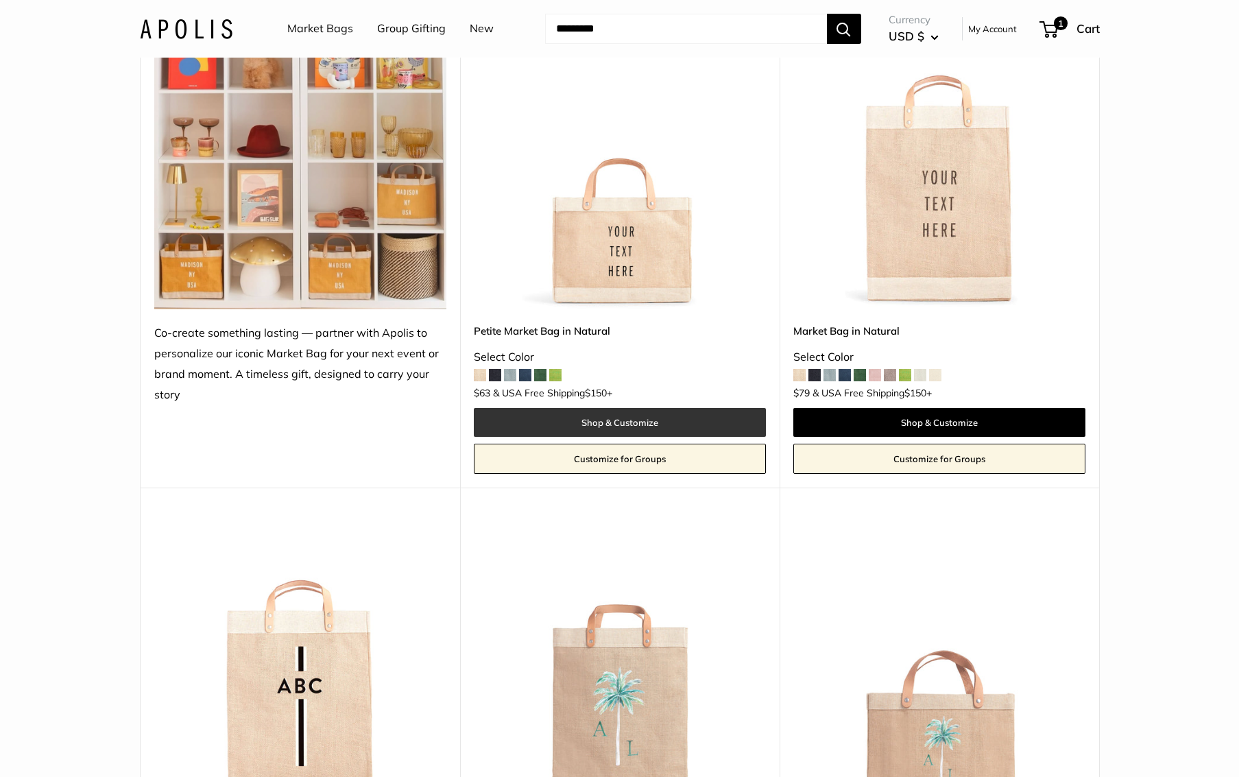
click at [590, 423] on link "Shop & Customize" at bounding box center [620, 422] width 292 height 29
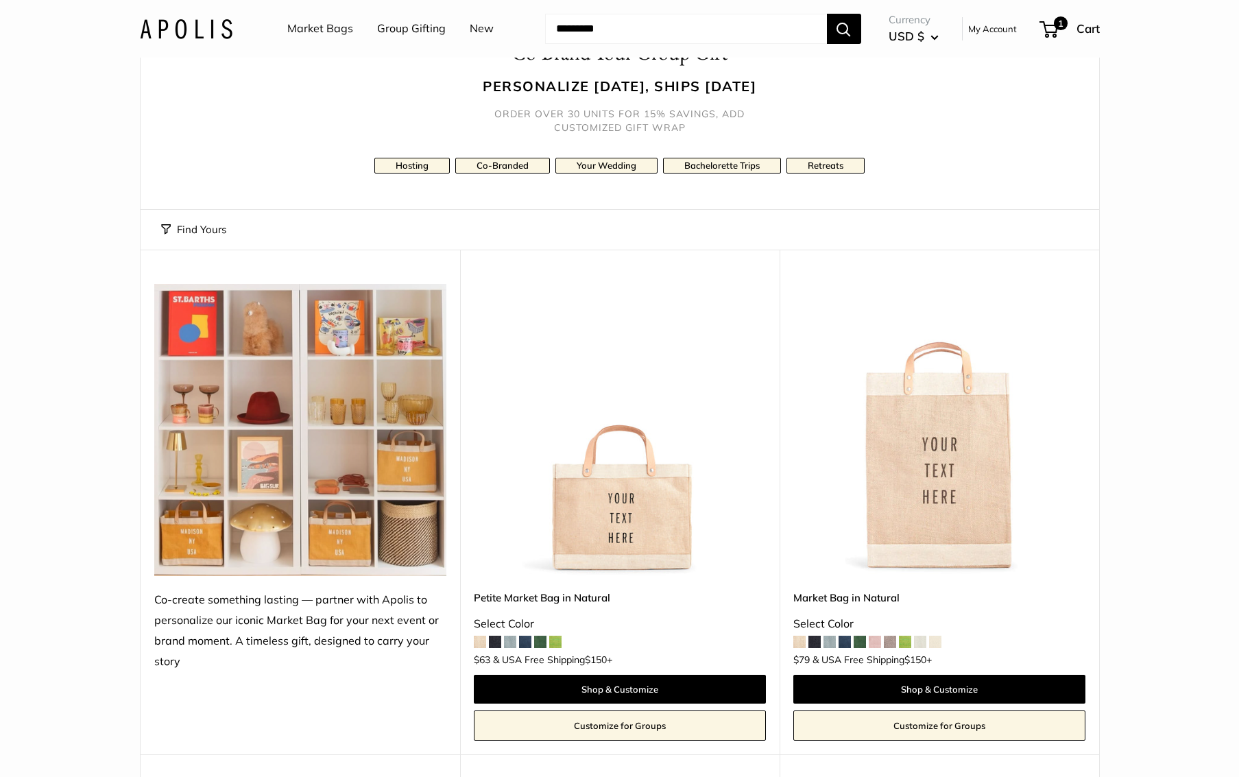
scroll to position [0, 0]
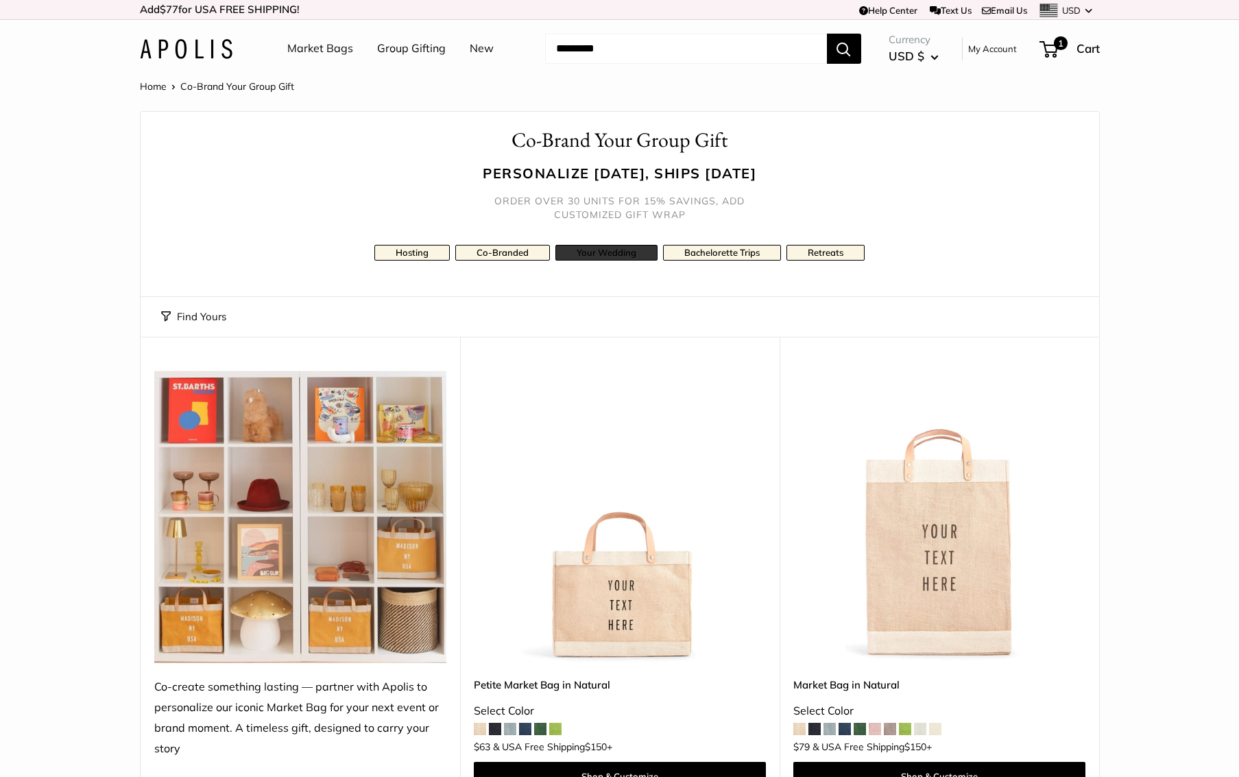
click at [620, 256] on link "Your Wedding" at bounding box center [606, 253] width 102 height 16
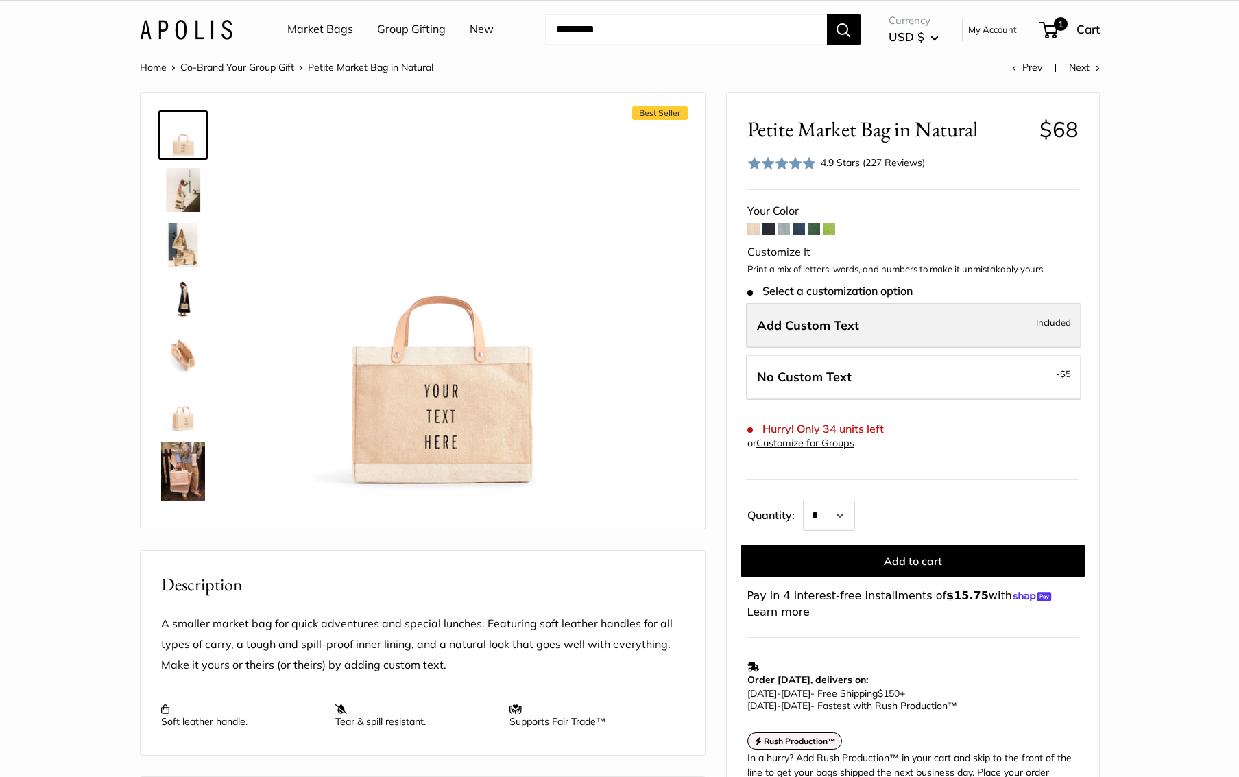
click at [890, 332] on label "Add Custom Text Included" at bounding box center [913, 325] width 335 height 45
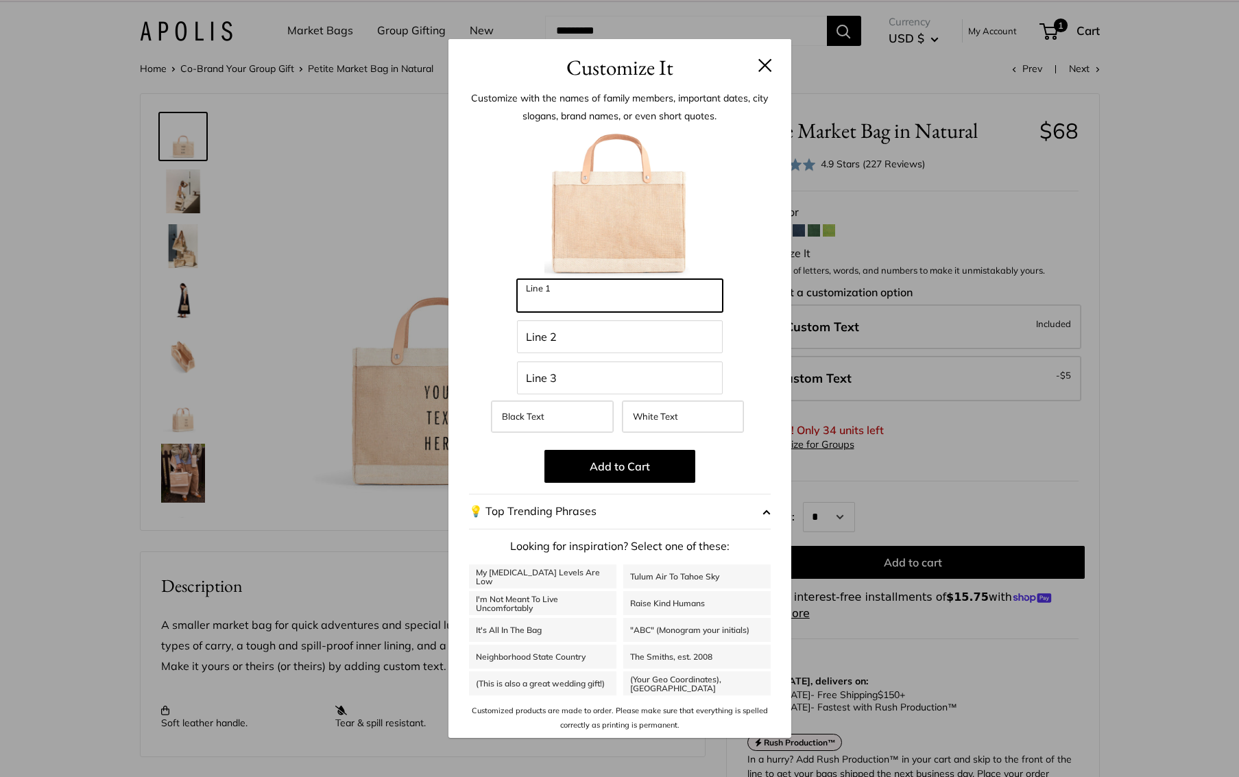
click at [596, 300] on input "Line 1" at bounding box center [620, 295] width 206 height 33
click at [629, 519] on button "💡 Top Trending Phrases" at bounding box center [620, 512] width 302 height 36
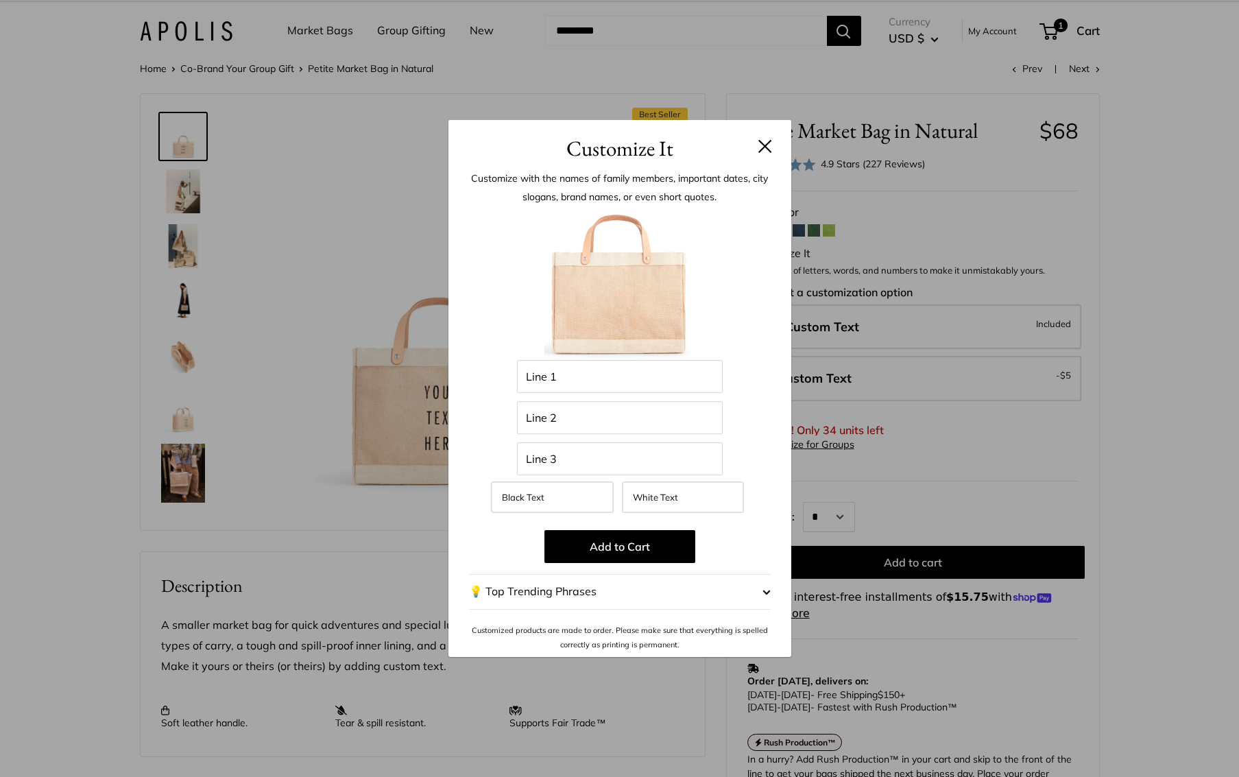
click at [701, 598] on button "💡 Top Trending Phrases" at bounding box center [620, 592] width 302 height 36
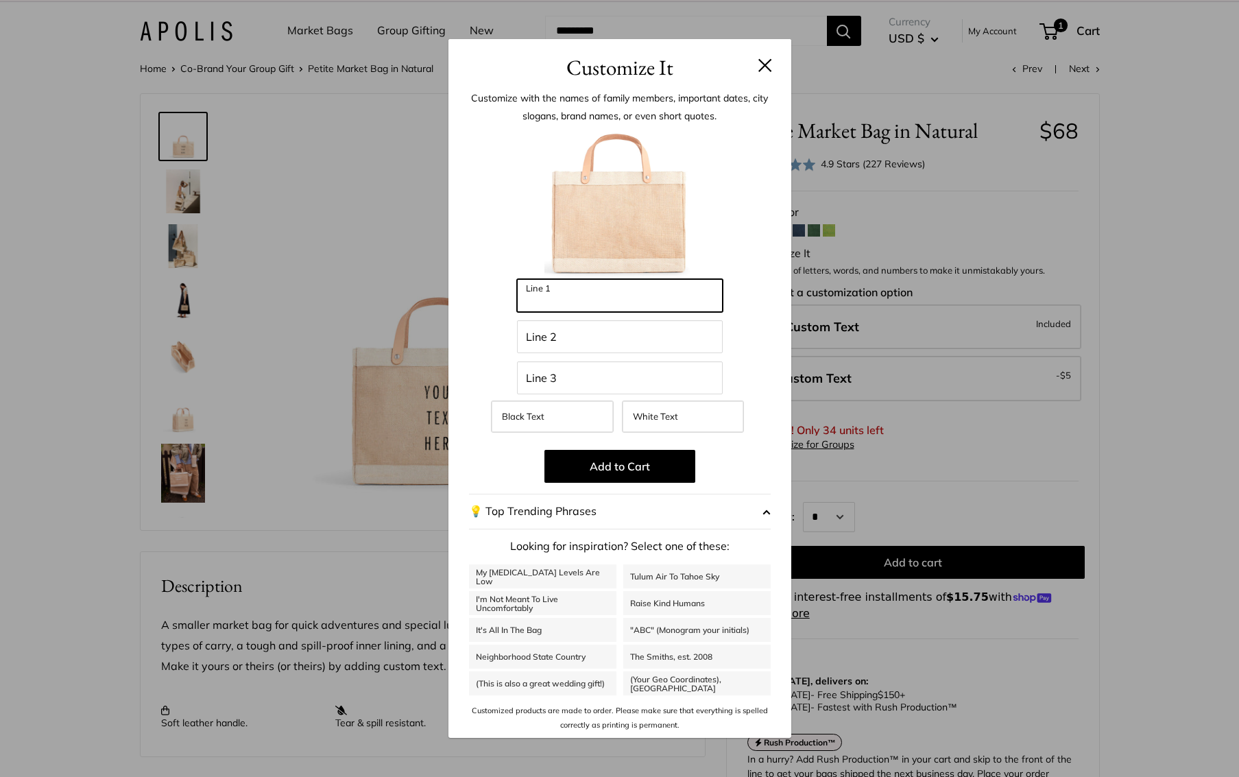
click at [587, 304] on input "Line 1" at bounding box center [620, 295] width 206 height 33
type input "*"
type input "********"
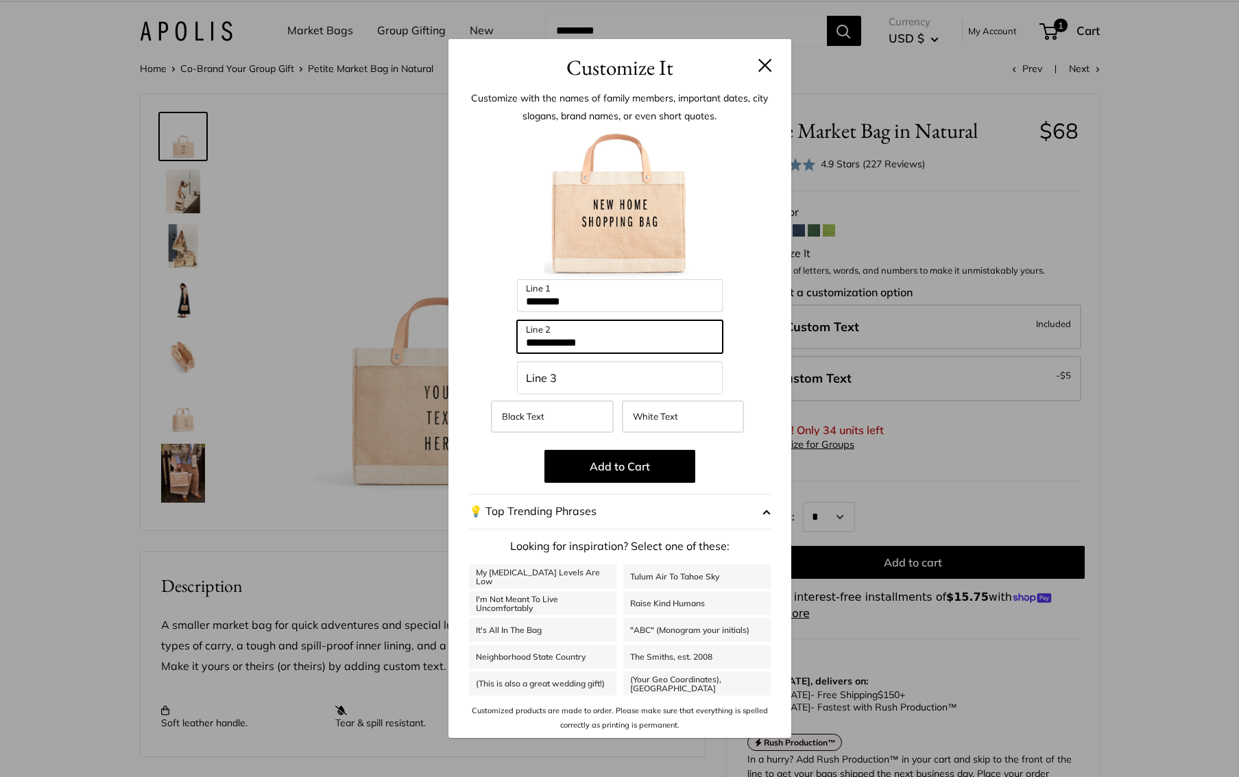
type input "**********"
click at [602, 302] on input "********" at bounding box center [620, 295] width 206 height 33
click at [593, 344] on input "**********" at bounding box center [620, 336] width 206 height 33
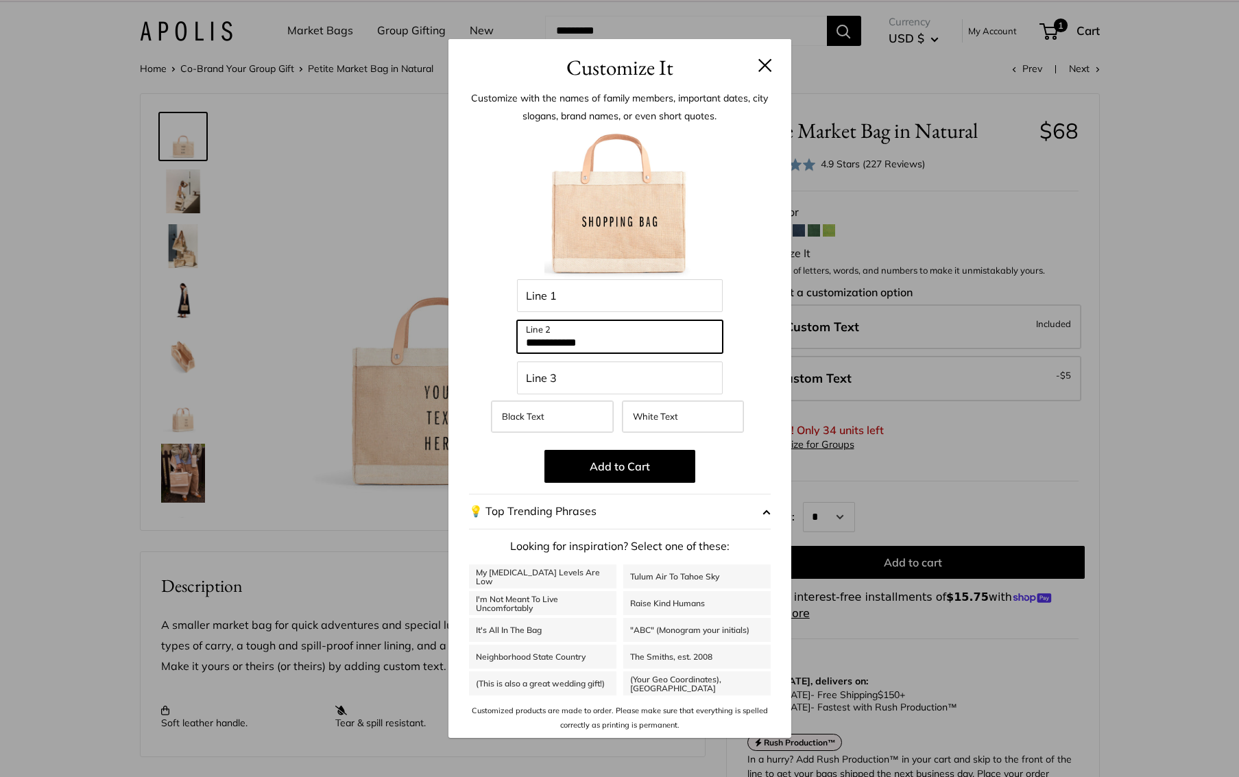
click at [593, 344] on input "**********" at bounding box center [620, 336] width 206 height 33
click at [605, 385] on input "Line 3" at bounding box center [620, 377] width 206 height 33
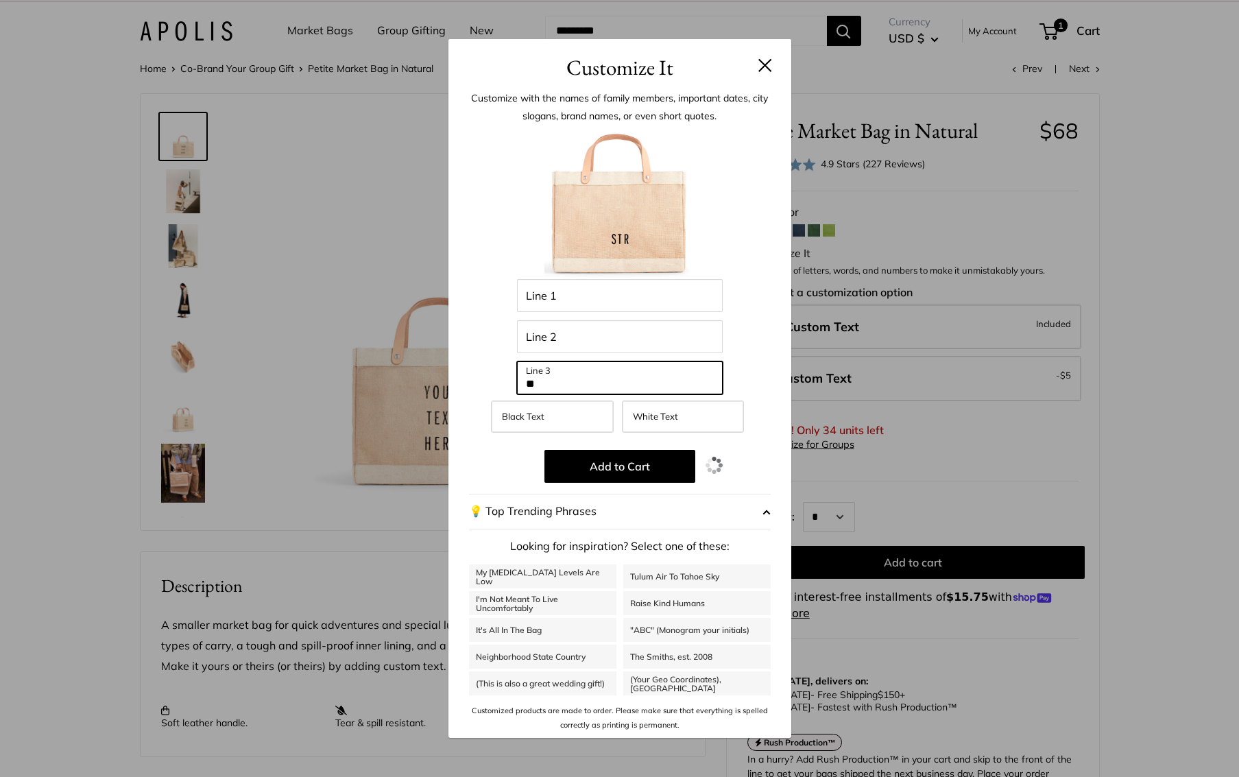
type input "*"
click at [762, 63] on button at bounding box center [765, 65] width 14 height 14
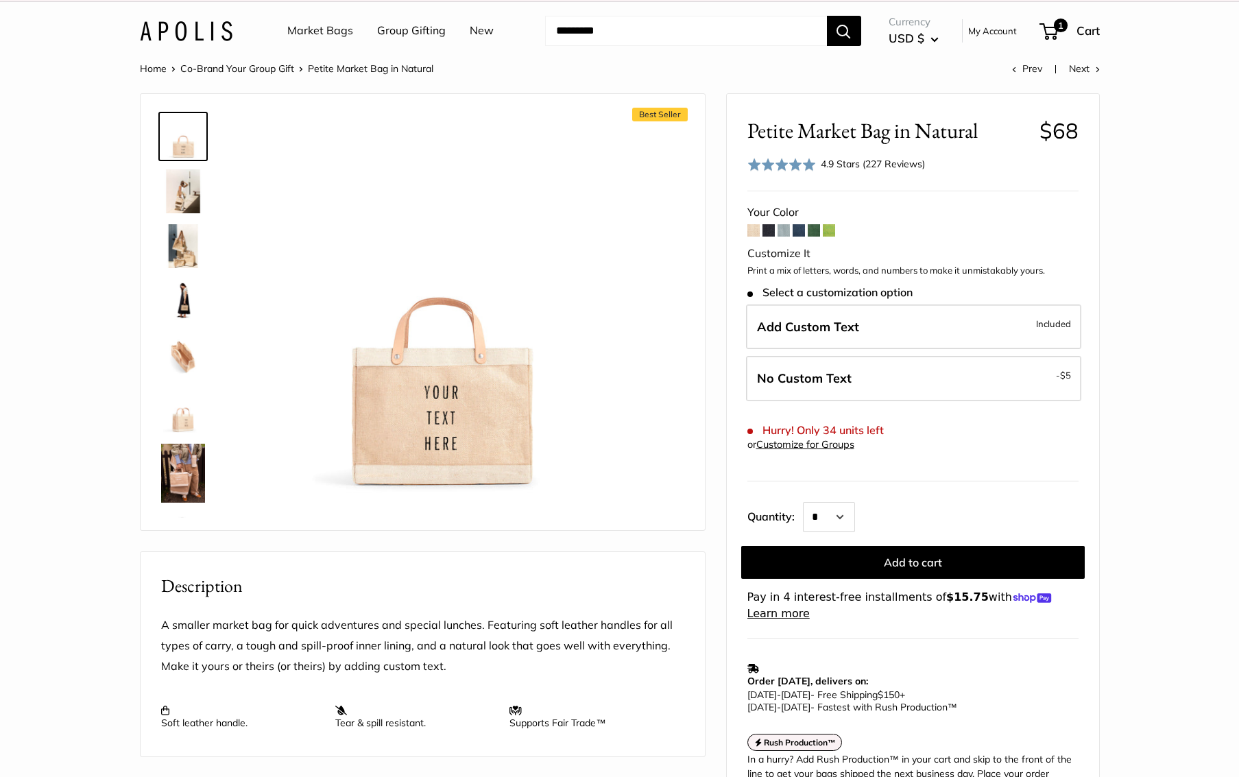
scroll to position [16, 0]
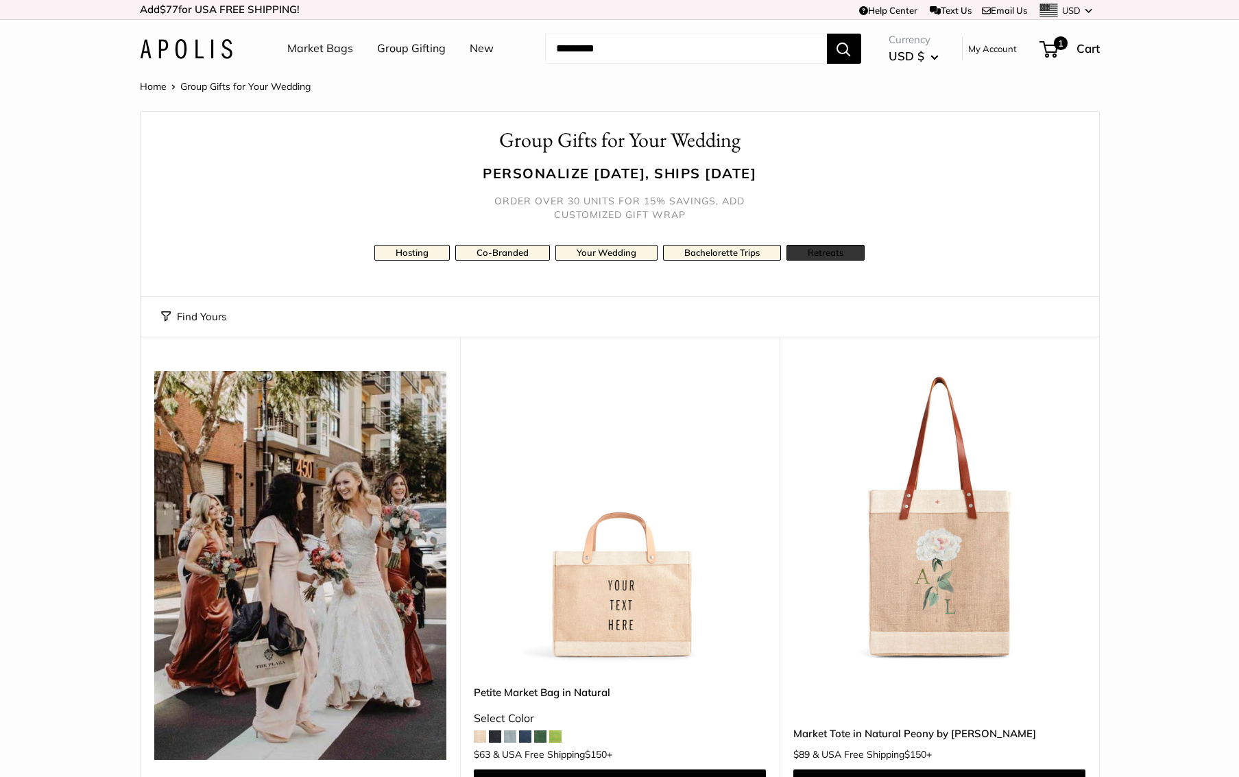
click at [851, 250] on link "Retreats" at bounding box center [825, 253] width 78 height 16
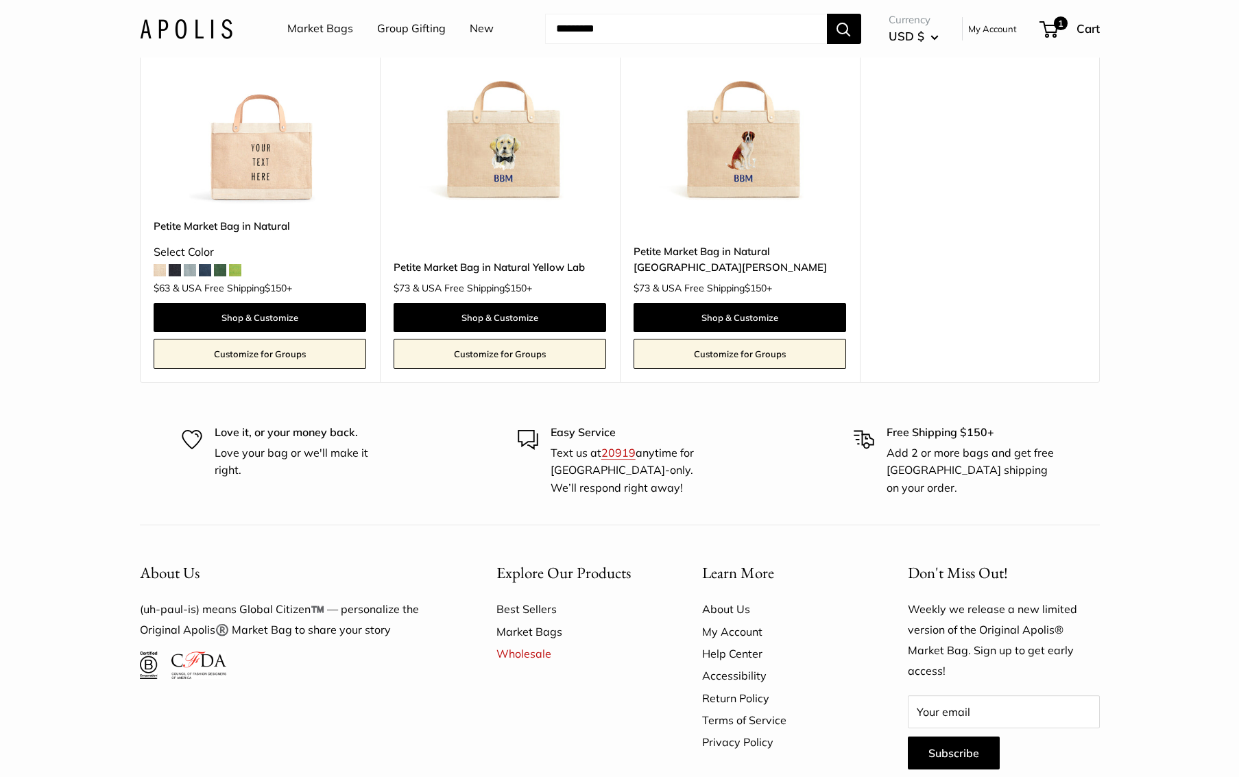
scroll to position [8522, 0]
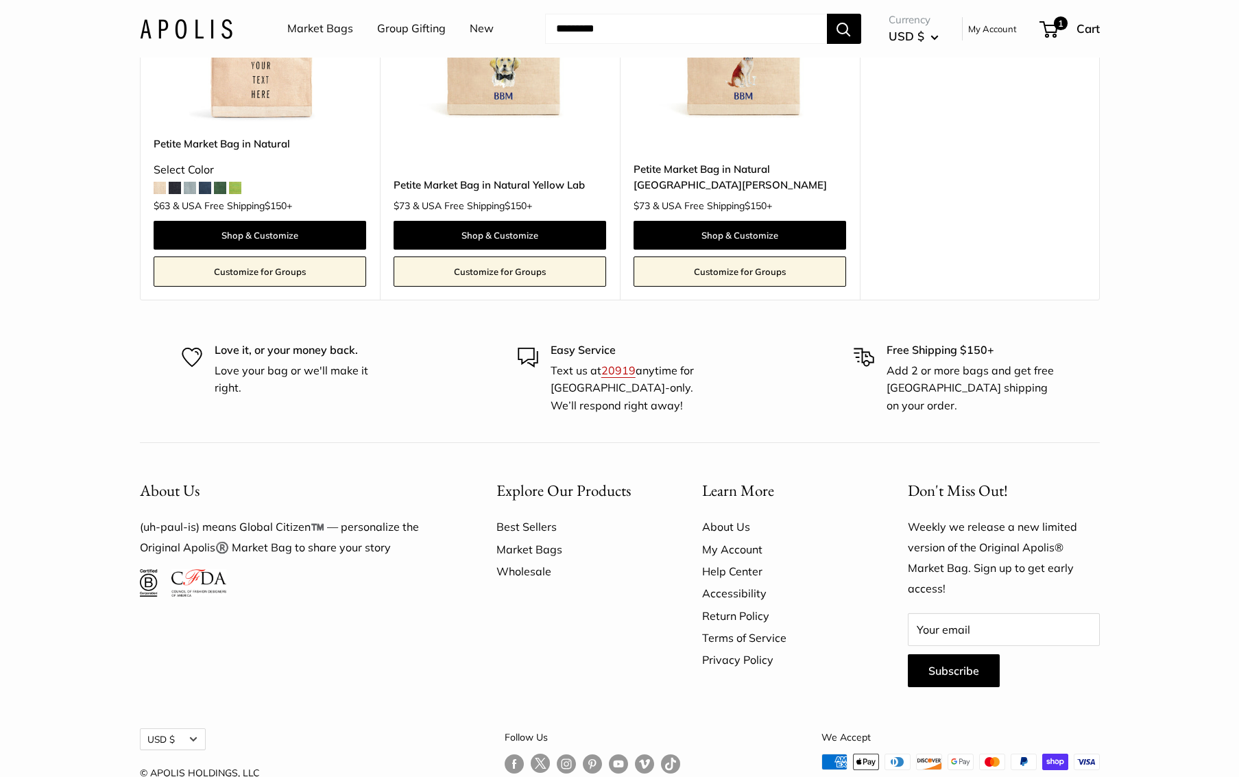
click at [520, 560] on link "Wholesale" at bounding box center [575, 571] width 158 height 22
